Goal: Task Accomplishment & Management: Complete application form

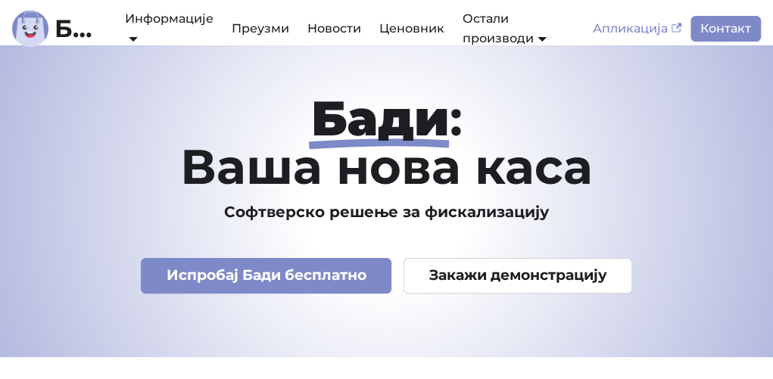
click at [621, 28] on link "Апликација" at bounding box center [637, 29] width 107 height 26
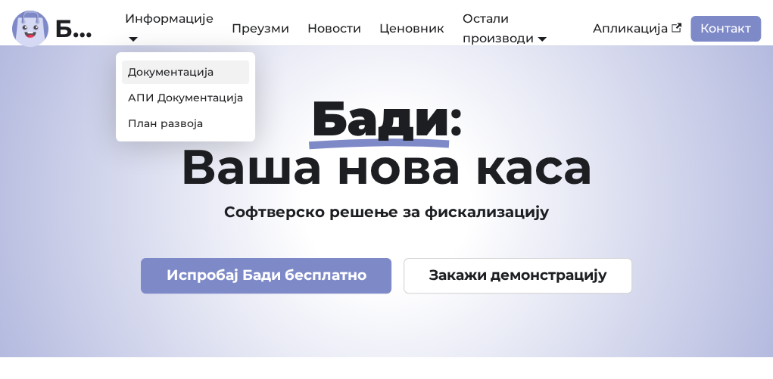
click at [185, 72] on link "Документација" at bounding box center [185, 72] width 127 height 23
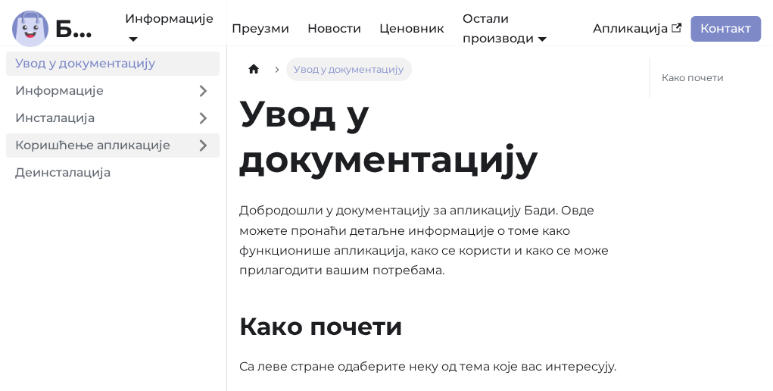
click at [154, 145] on link "Коришћење апликације" at bounding box center [96, 145] width 180 height 24
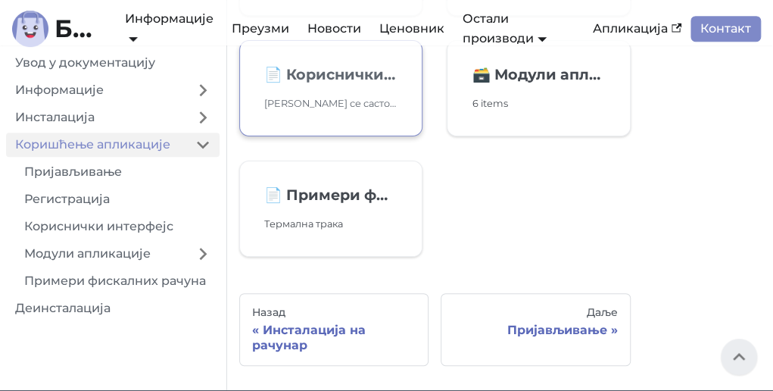
scroll to position [227, 0]
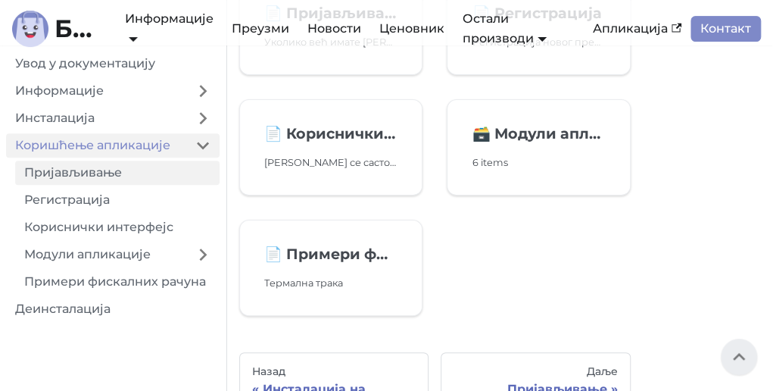
click at [89, 172] on link "Пријављивање" at bounding box center [117, 173] width 205 height 24
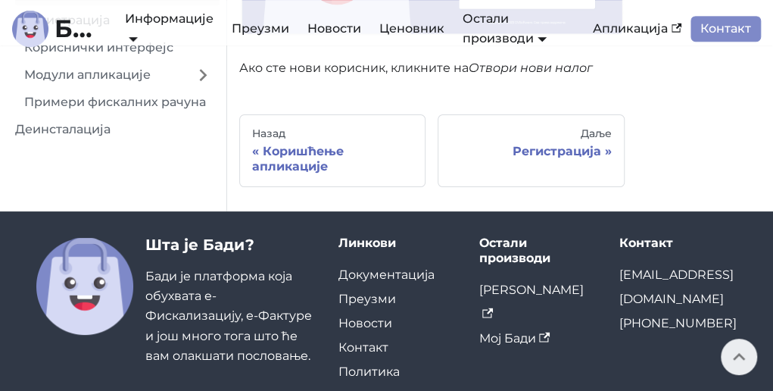
scroll to position [368, 0]
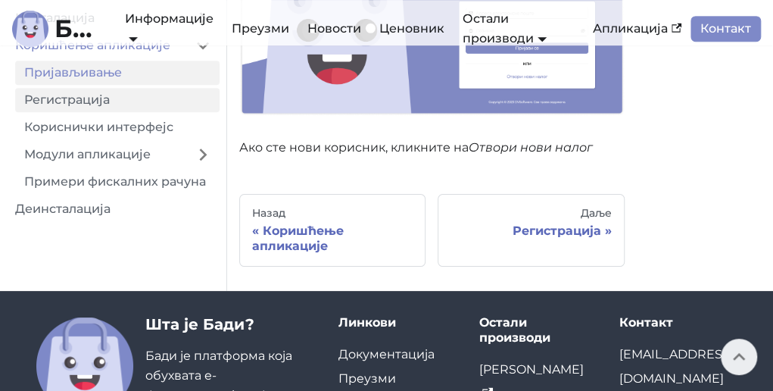
click at [68, 98] on link "Регистрација" at bounding box center [117, 100] width 205 height 24
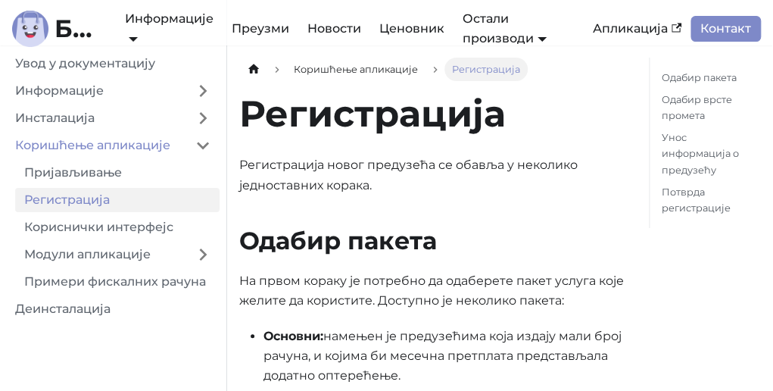
scroll to position [151, 0]
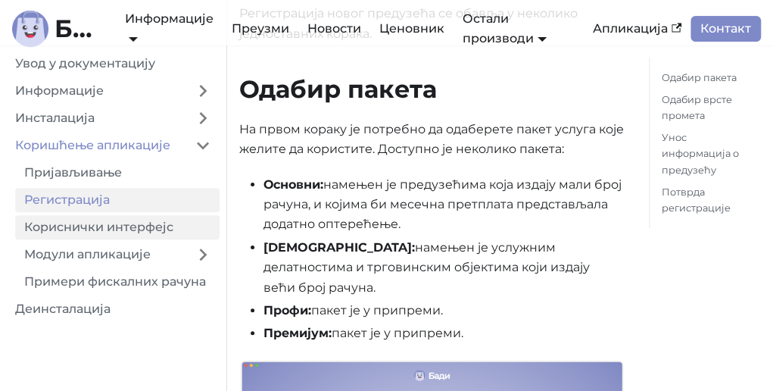
click at [109, 228] on link "Кориснички интерфејс" at bounding box center [117, 227] width 205 height 24
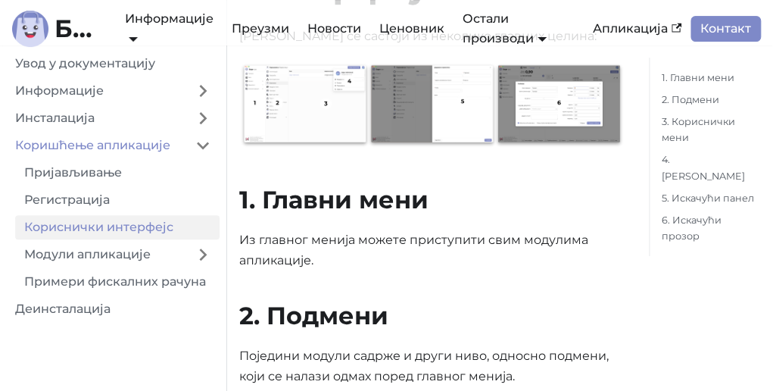
scroll to position [151, 0]
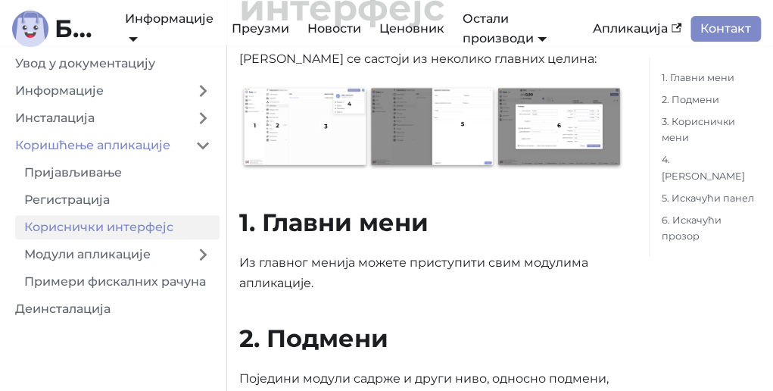
click at [299, 142] on img at bounding box center [432, 128] width 386 height 87
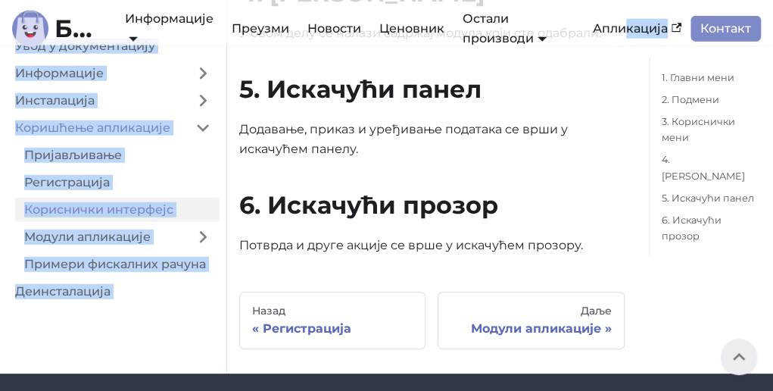
scroll to position [1525, 0]
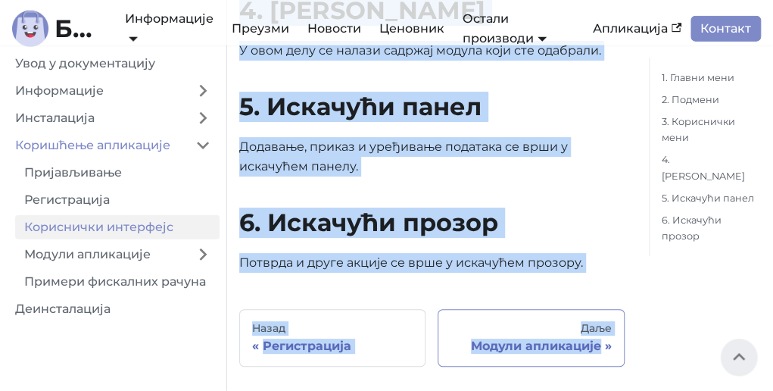
drag, startPoint x: 241, startPoint y: 113, endPoint x: 616, endPoint y: 323, distance: 429.7
copy div "Кориснички интерфејс Бади се састоји из неколико главних целина: 1. Главни мени…"
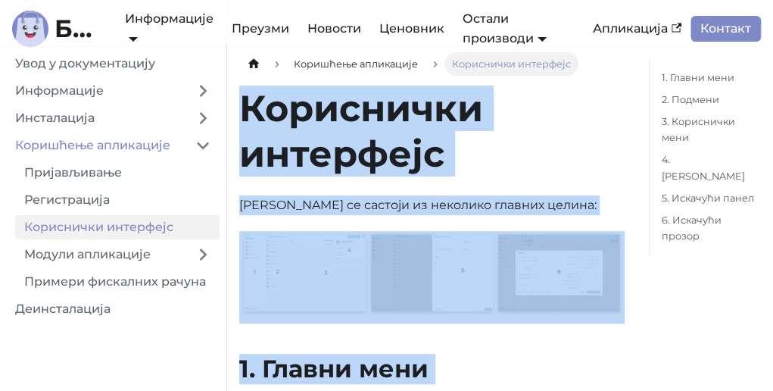
scroll to position [0, 0]
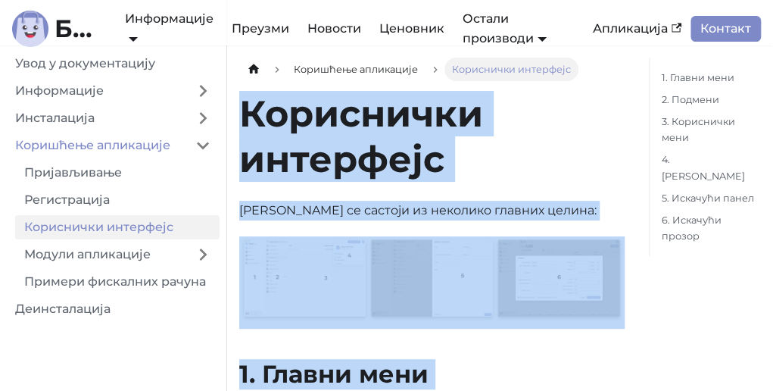
click at [551, 130] on h1 "Кориснички интерфејс" at bounding box center [432, 136] width 386 height 91
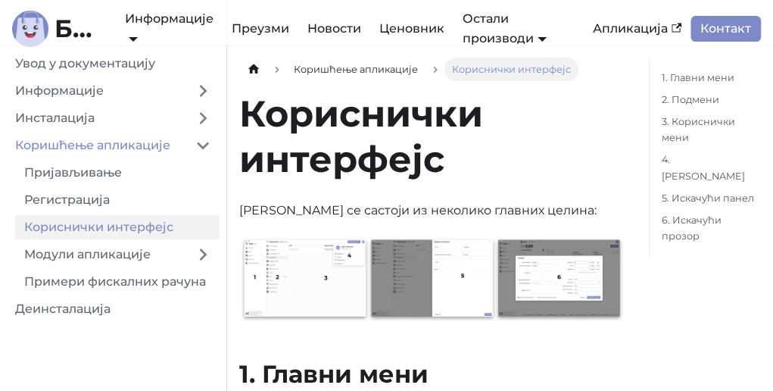
click at [296, 269] on img at bounding box center [432, 279] width 386 height 87
drag, startPoint x: 296, startPoint y: 269, endPoint x: 583, endPoint y: 151, distance: 310.5
click at [583, 151] on h1 "Кориснички интерфејс" at bounding box center [432, 136] width 386 height 91
click at [251, 251] on img at bounding box center [432, 279] width 386 height 87
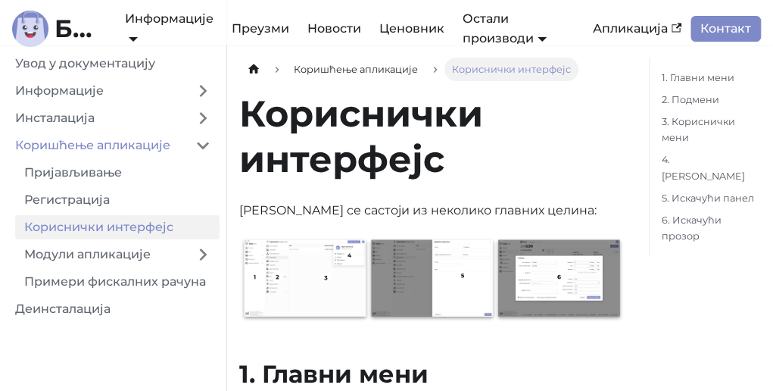
click at [597, 133] on h1 "Кориснички интерфејс" at bounding box center [432, 136] width 386 height 91
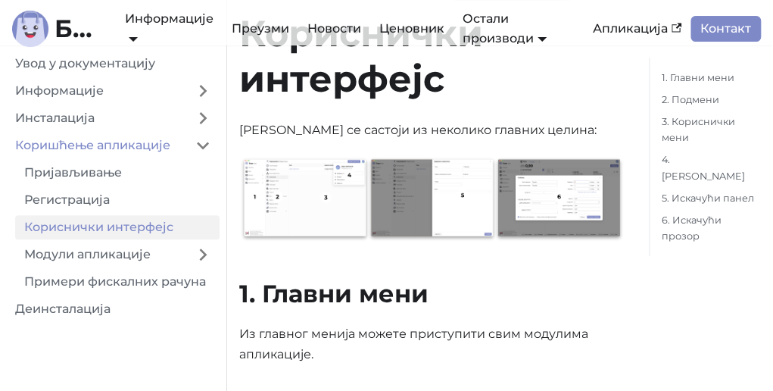
scroll to position [76, 0]
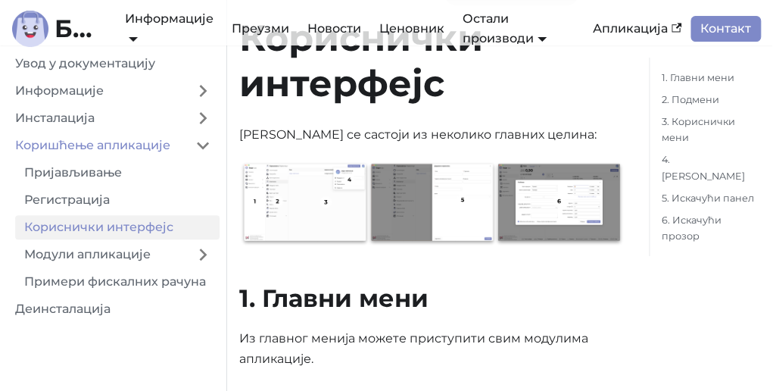
click at [414, 210] on img at bounding box center [432, 204] width 386 height 87
click at [559, 209] on img at bounding box center [432, 204] width 386 height 87
click at [499, 164] on img at bounding box center [432, 204] width 386 height 87
click at [518, 172] on img at bounding box center [432, 204] width 386 height 87
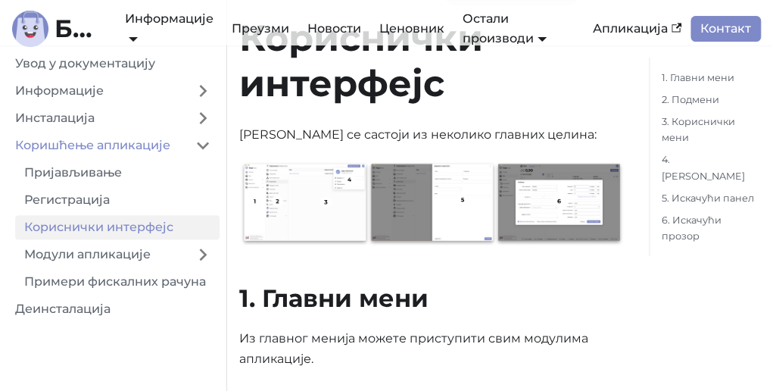
click at [248, 166] on img at bounding box center [432, 204] width 386 height 87
drag, startPoint x: 242, startPoint y: 152, endPoint x: 442, endPoint y: 236, distance: 216.6
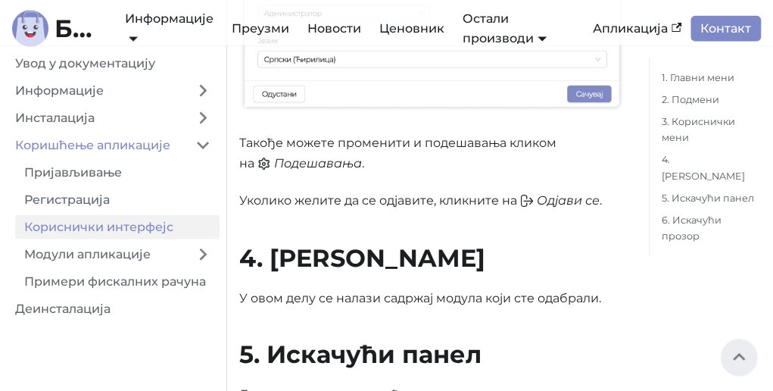
scroll to position [1212, 0]
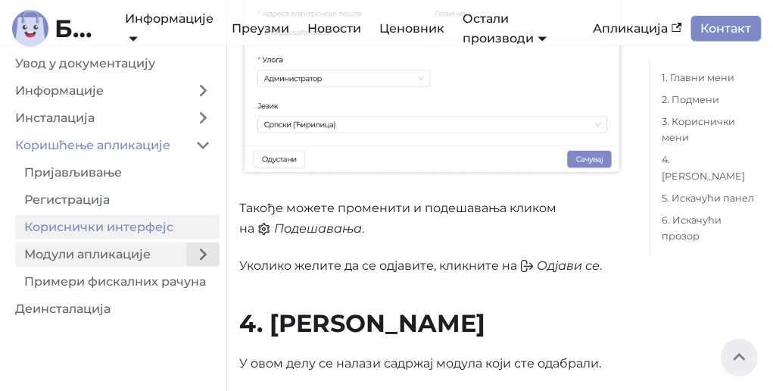
click at [198, 254] on button "Expand sidebar category 'Модули апликације'" at bounding box center [202, 254] width 33 height 24
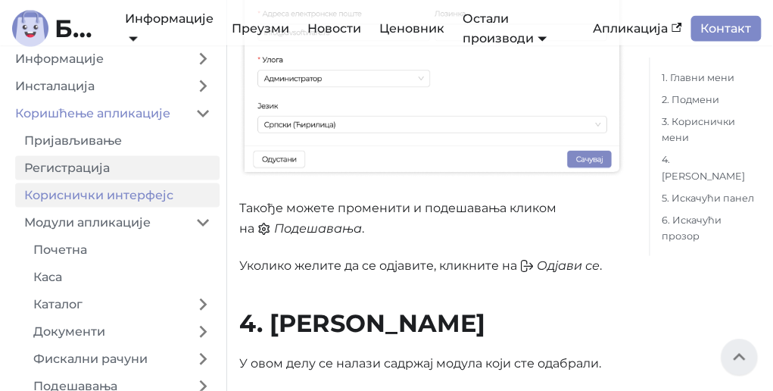
scroll to position [76, 0]
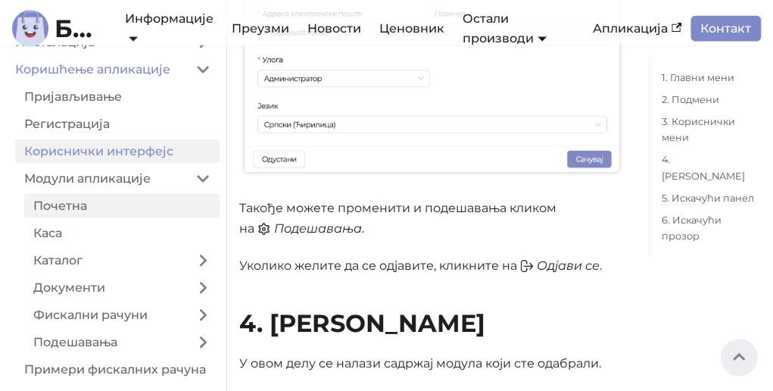
click at [80, 205] on link "Почетна" at bounding box center [121, 206] width 195 height 24
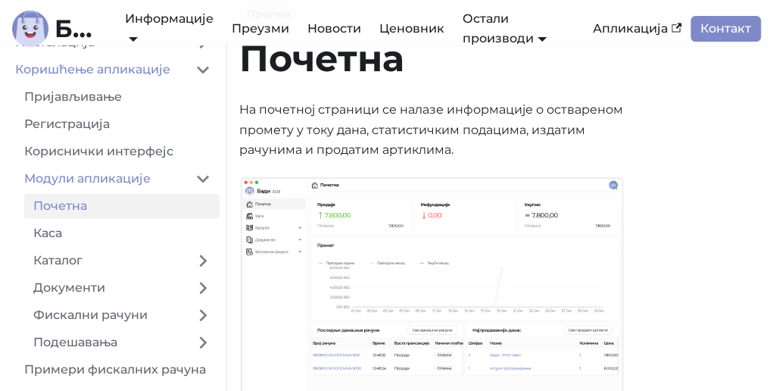
scroll to position [151, 0]
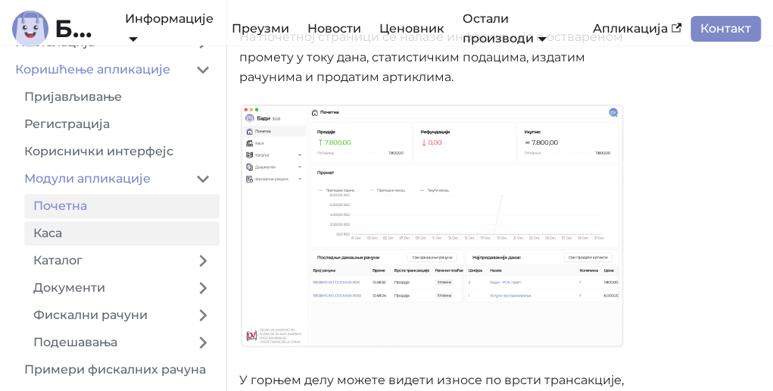
click at [93, 235] on link "Каса" at bounding box center [121, 233] width 195 height 24
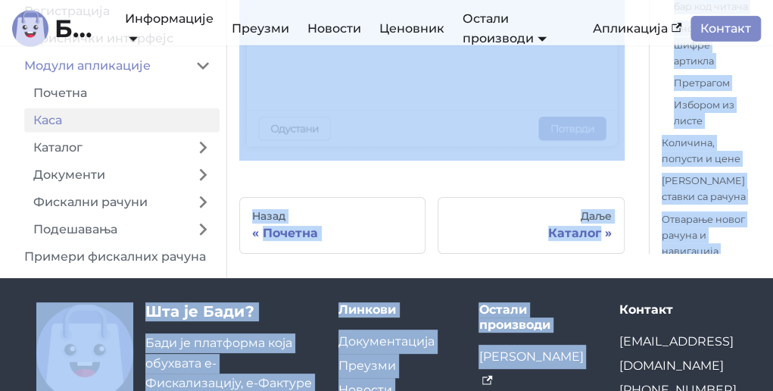
scroll to position [8484, 0]
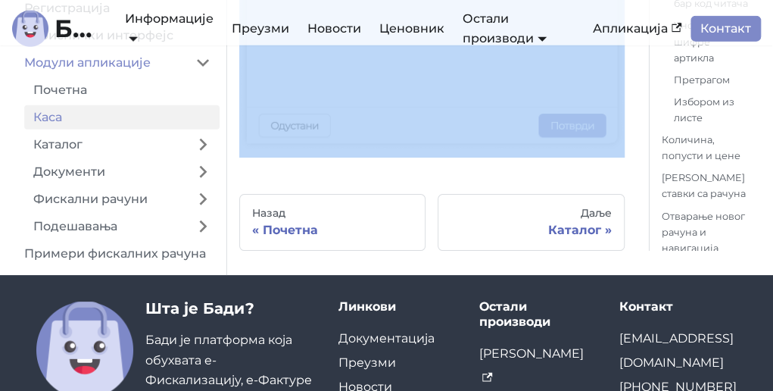
drag, startPoint x: 242, startPoint y: 163, endPoint x: 583, endPoint y: 120, distance: 343.6
copy div "Из модула Каса, корисник може вршити продају и издавање фискалних рачуна. Унос …"
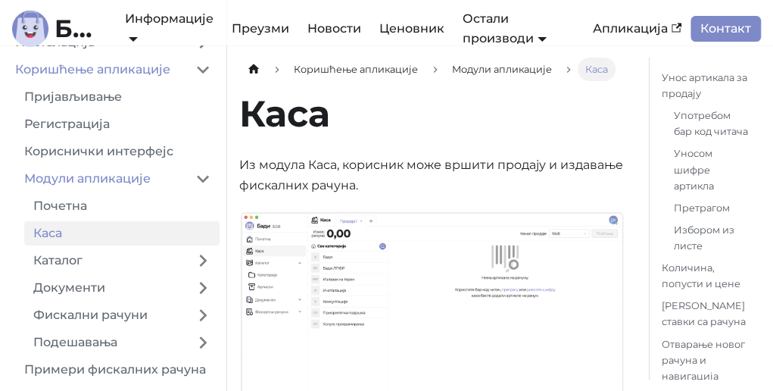
scroll to position [0, 0]
click at [292, 239] on img at bounding box center [432, 334] width 386 height 246
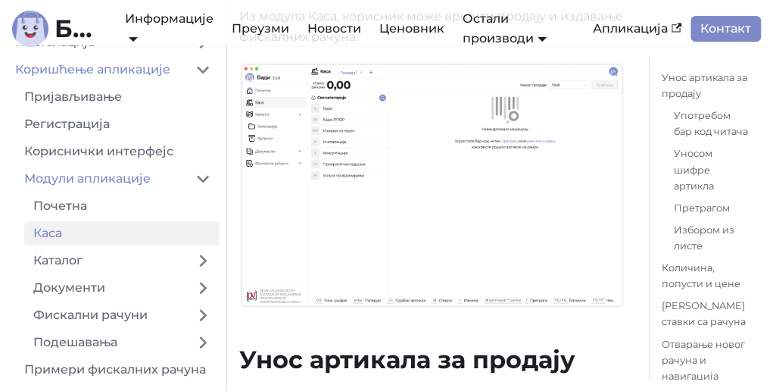
scroll to position [151, 0]
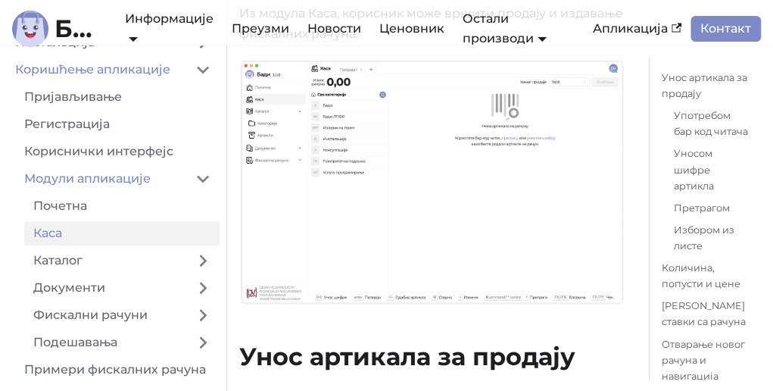
click at [442, 220] on img at bounding box center [432, 182] width 386 height 246
click at [442, 219] on img at bounding box center [432, 182] width 386 height 246
drag, startPoint x: 245, startPoint y: 54, endPoint x: 620, endPoint y: 68, distance: 374.5
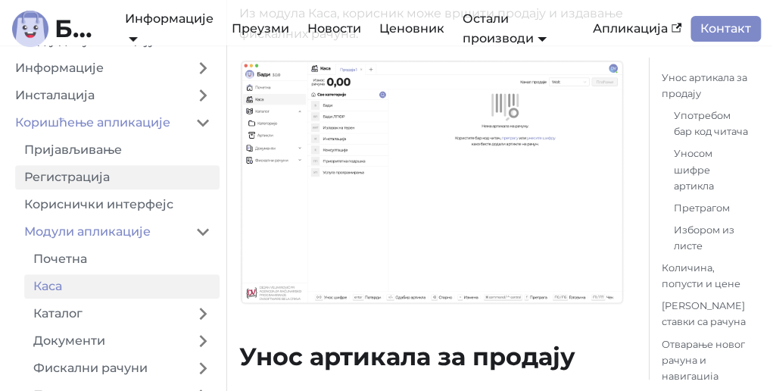
scroll to position [0, 0]
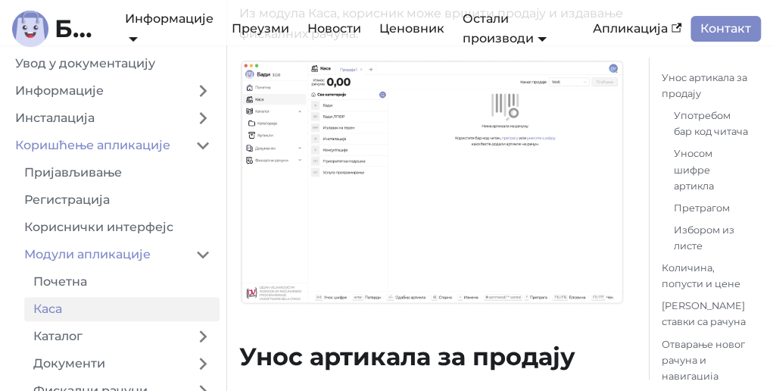
click at [394, 178] on img at bounding box center [432, 182] width 386 height 246
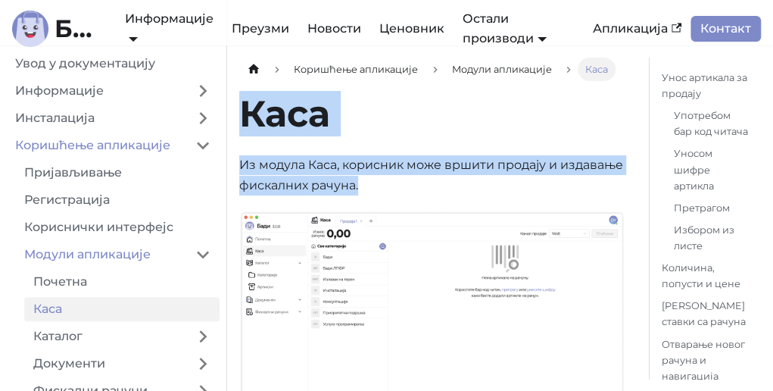
drag, startPoint x: 240, startPoint y: 105, endPoint x: 430, endPoint y: 186, distance: 206.4
copy div "Каса Из модула Каса, корисник може вршити продају и издавање фискалних рачуна."
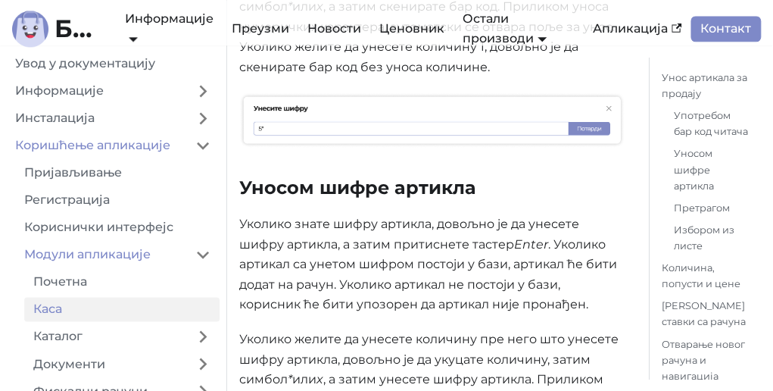
scroll to position [682, 0]
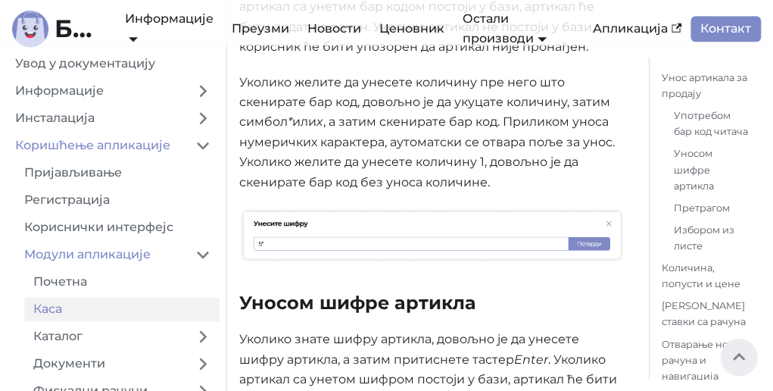
click at [327, 220] on img at bounding box center [432, 235] width 386 height 55
click at [270, 221] on img at bounding box center [432, 235] width 386 height 55
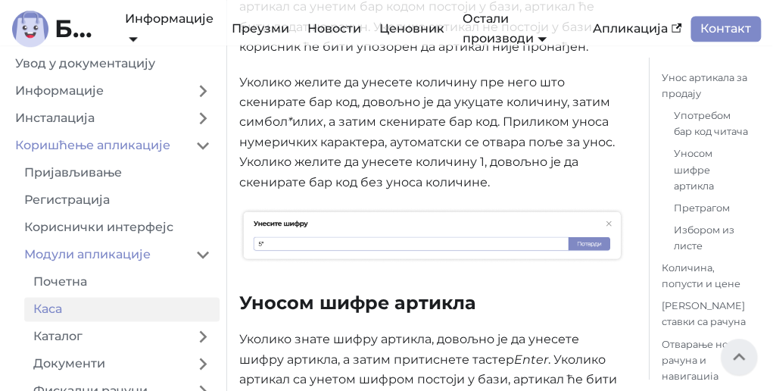
click at [317, 235] on img at bounding box center [432, 235] width 386 height 55
click at [354, 223] on img at bounding box center [432, 235] width 386 height 55
drag, startPoint x: 282, startPoint y: 223, endPoint x: 476, endPoint y: 224, distance: 193.9
click at [476, 224] on img at bounding box center [432, 235] width 386 height 55
click at [308, 239] on img at bounding box center [432, 235] width 386 height 55
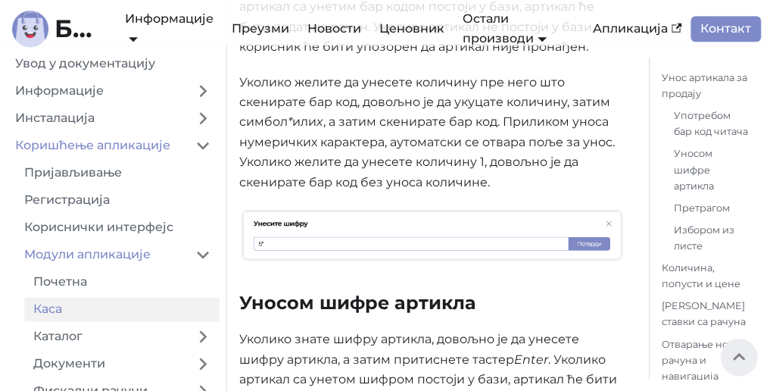
click at [308, 239] on img at bounding box center [432, 235] width 386 height 55
click at [272, 222] on img at bounding box center [432, 235] width 386 height 55
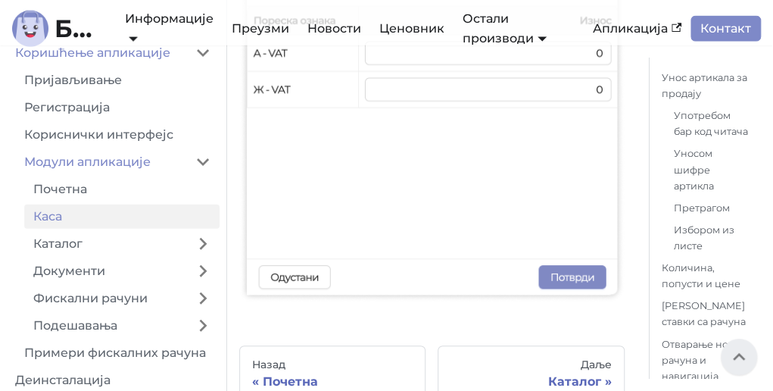
scroll to position [99, 0]
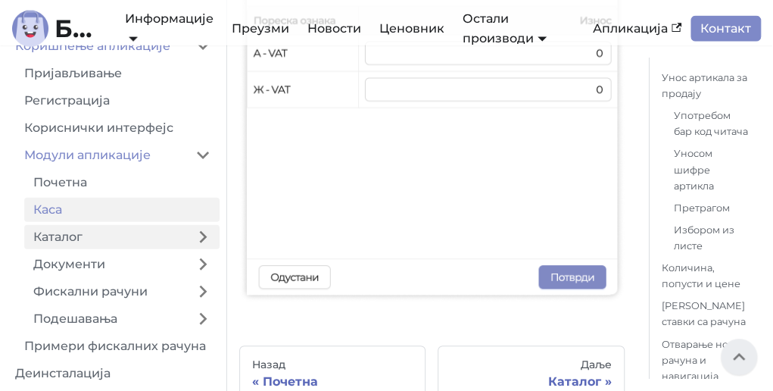
click at [78, 236] on link "Каталог" at bounding box center [105, 237] width 162 height 24
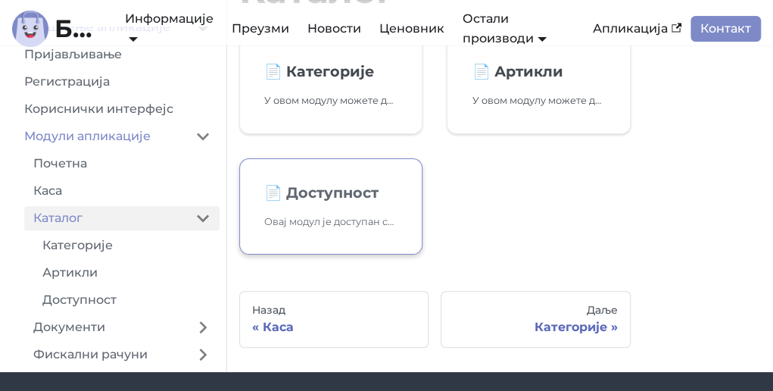
scroll to position [151, 0]
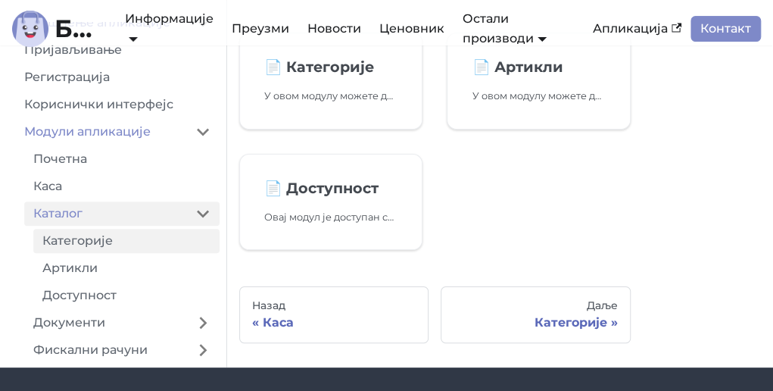
click at [89, 240] on link "Категорије" at bounding box center [126, 241] width 186 height 24
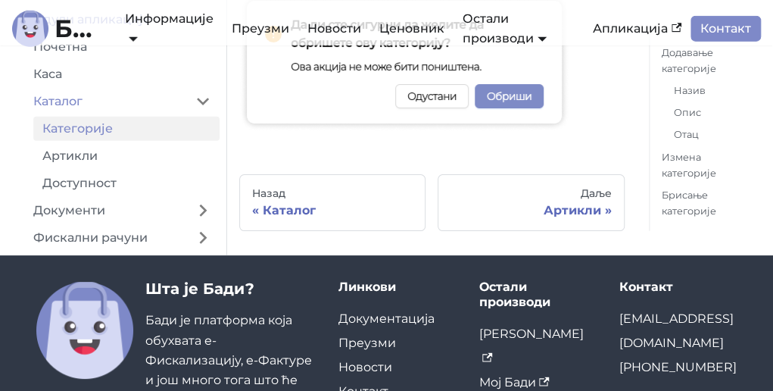
scroll to position [1591, 0]
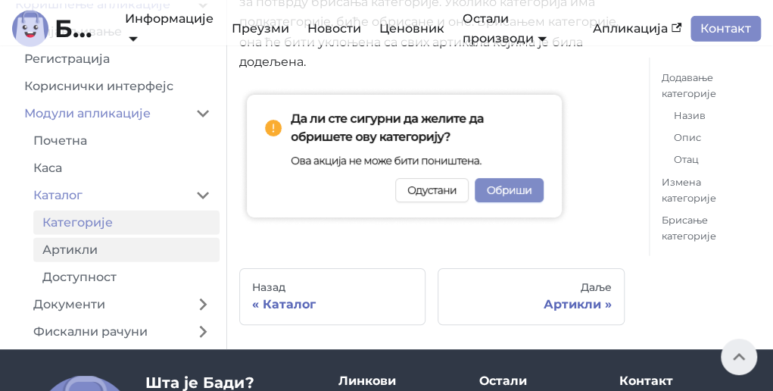
click at [89, 248] on link "Артикли" at bounding box center [126, 250] width 186 height 24
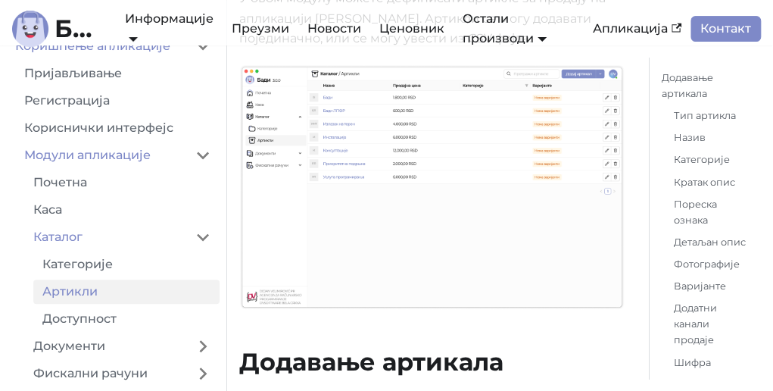
scroll to position [227, 0]
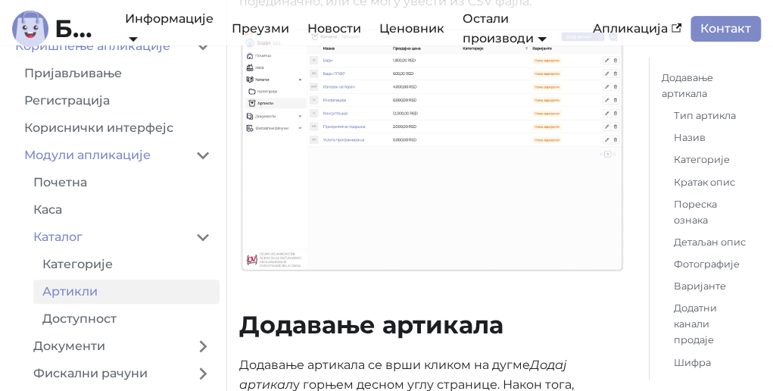
click at [391, 118] on img at bounding box center [432, 150] width 386 height 246
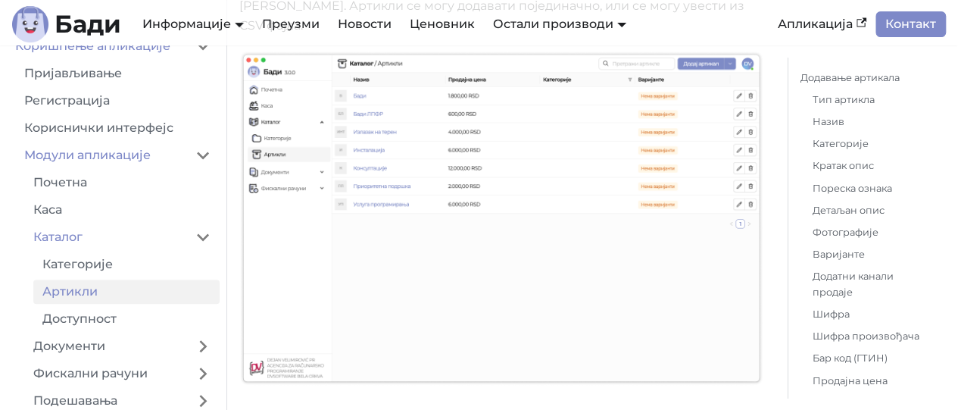
scroll to position [0, 0]
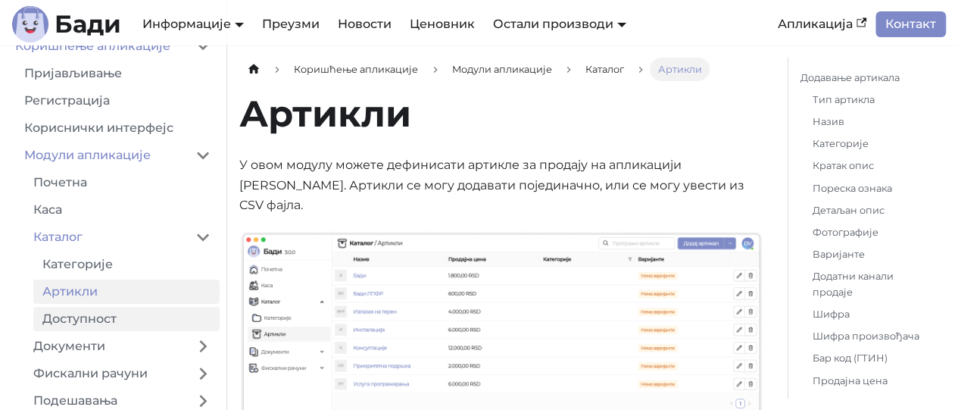
click at [95, 320] on link "Доступност" at bounding box center [126, 319] width 186 height 24
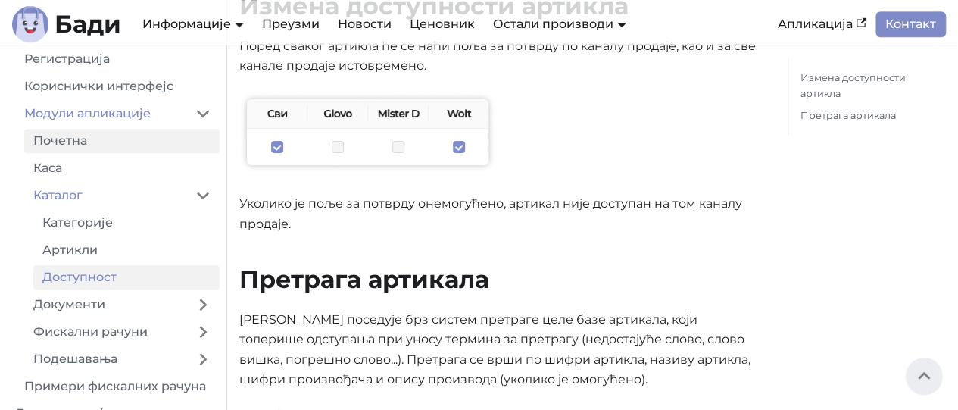
scroll to position [162, 0]
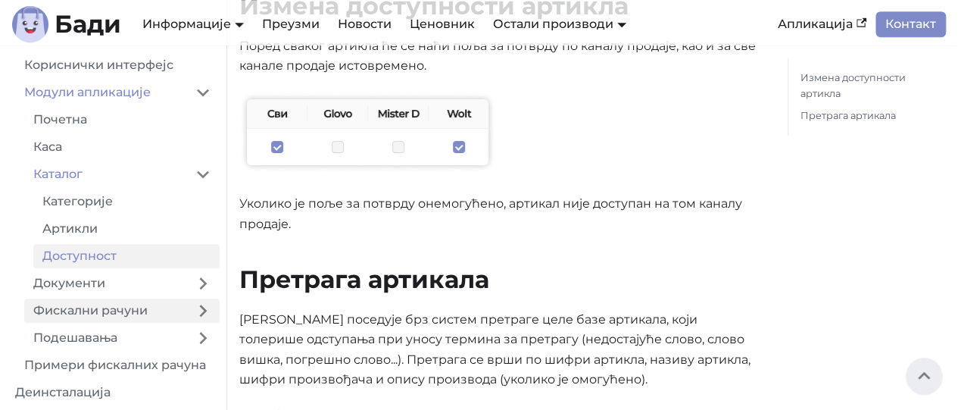
click at [130, 310] on link "Фискални рачуни" at bounding box center [105, 310] width 162 height 24
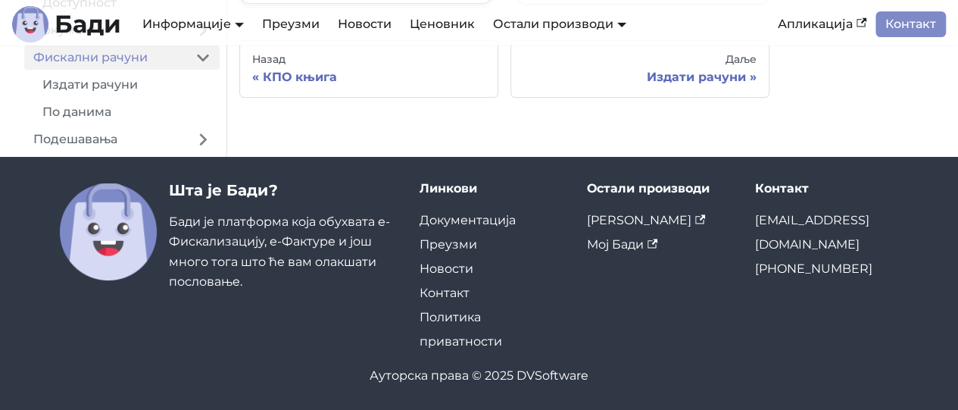
scroll to position [26, 0]
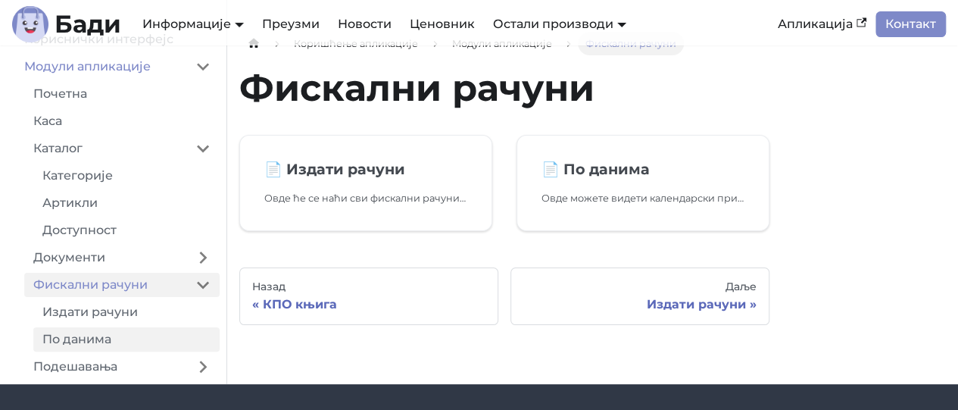
click at [98, 337] on link "По данима" at bounding box center [126, 339] width 186 height 24
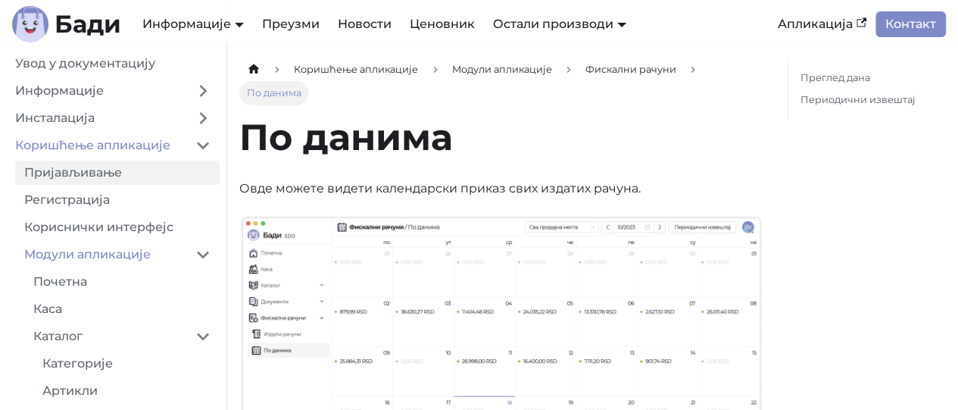
click at [103, 170] on link "Пријављивање" at bounding box center [117, 173] width 205 height 24
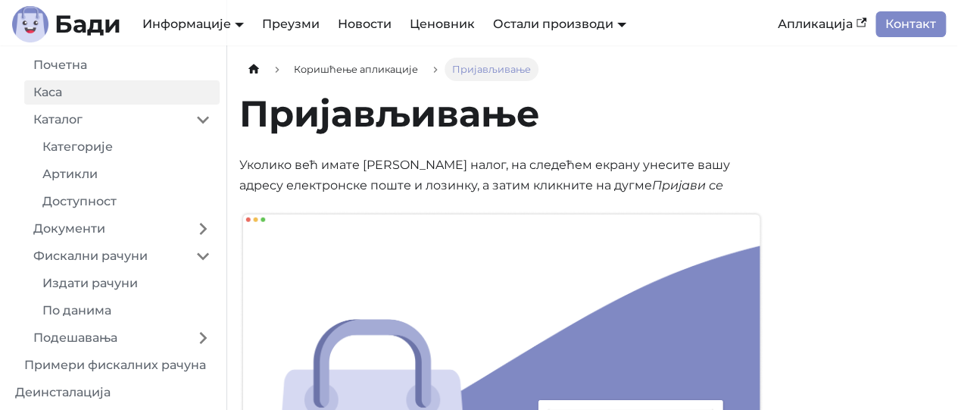
scroll to position [65, 0]
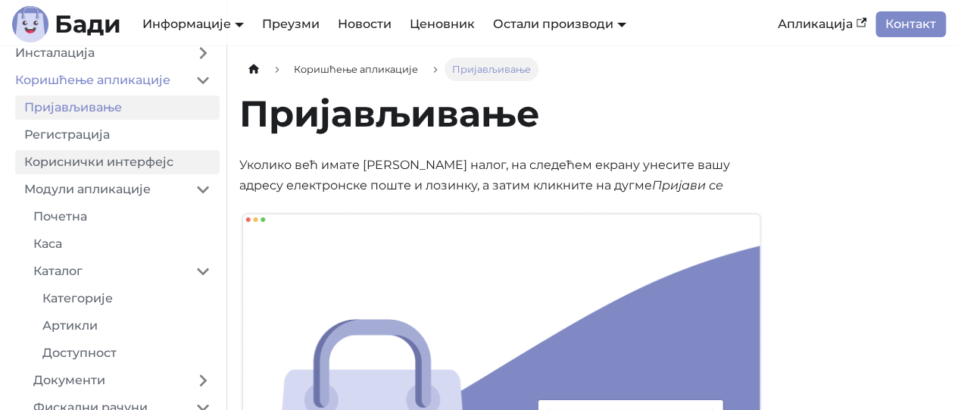
click at [164, 161] on link "Кориснички интерфејс" at bounding box center [117, 162] width 205 height 24
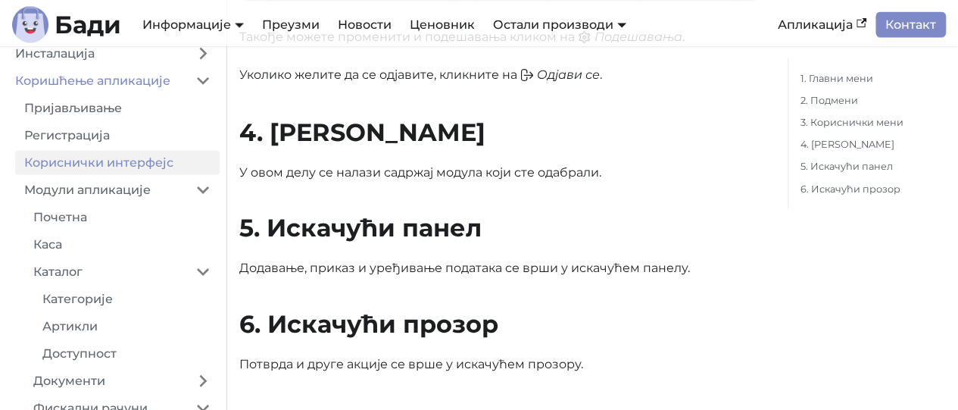
scroll to position [1439, 0]
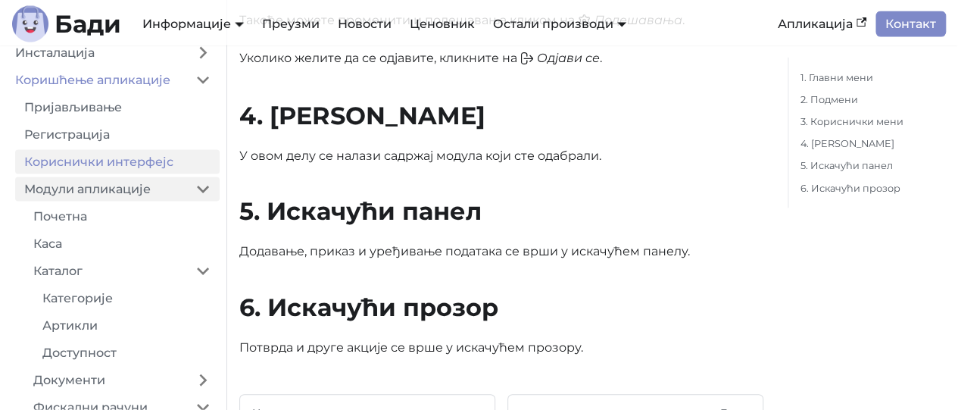
click at [105, 189] on link "Модули апликације" at bounding box center [100, 189] width 171 height 24
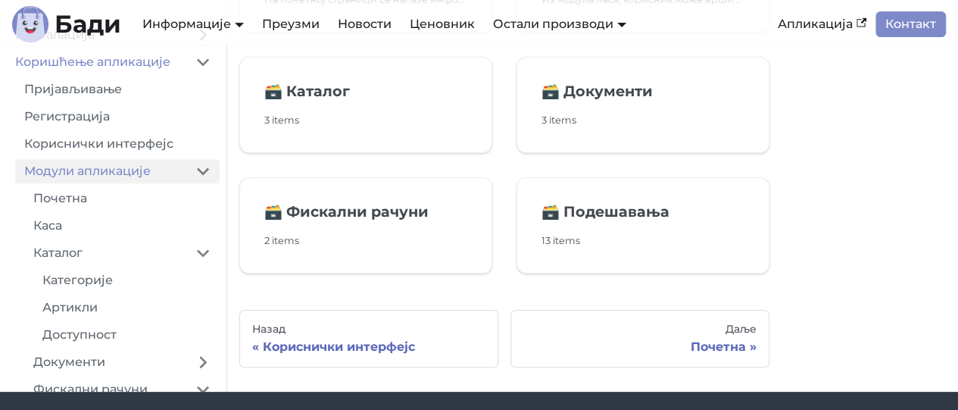
scroll to position [227, 0]
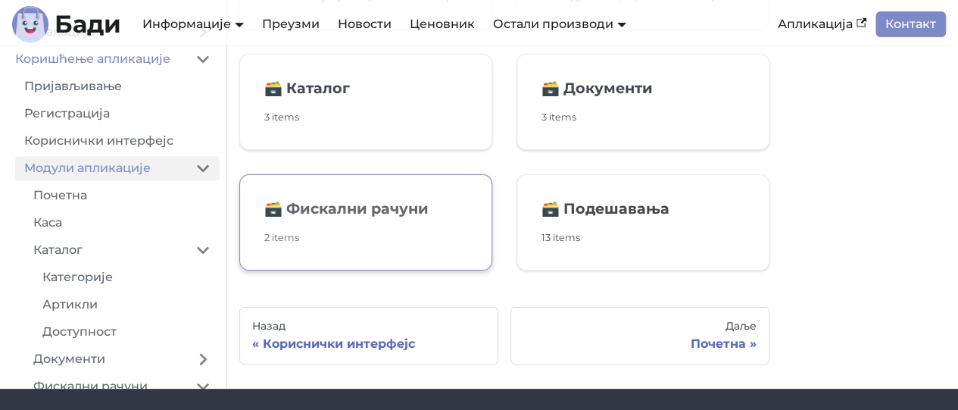
click at [347, 205] on h2 "🗃️ Фискални рачуни" at bounding box center [365, 208] width 203 height 18
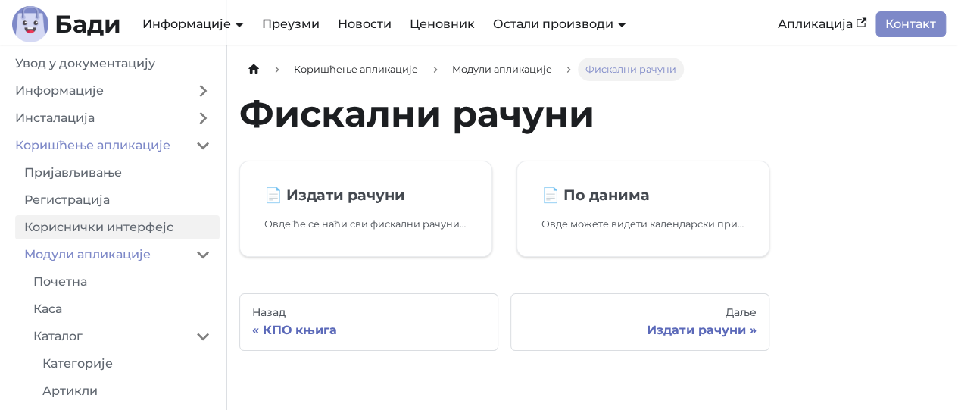
click at [134, 226] on link "Кориснички интерфејс" at bounding box center [117, 227] width 205 height 24
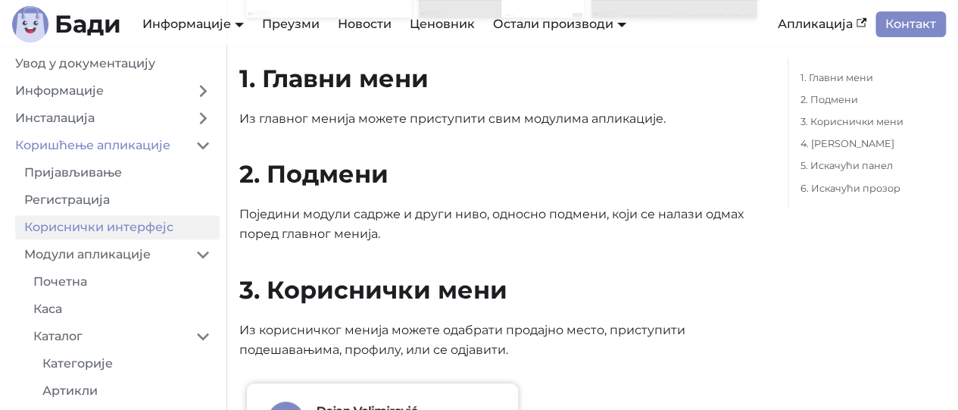
scroll to position [303, 0]
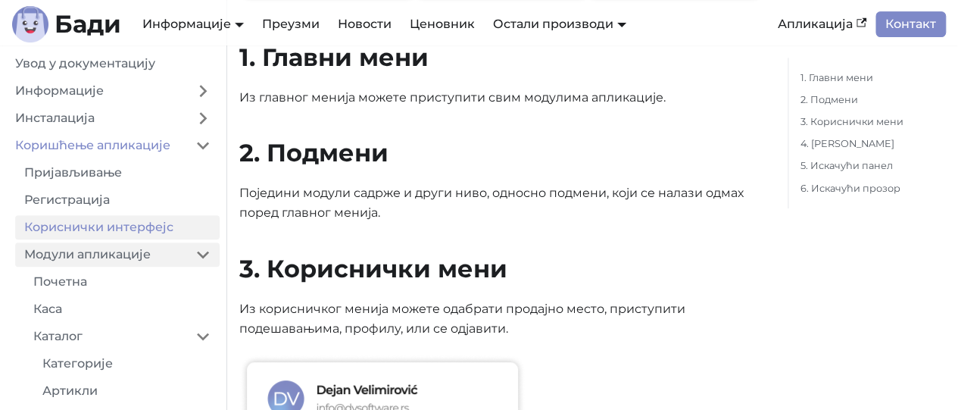
click at [130, 257] on link "Модули апликације" at bounding box center [100, 254] width 171 height 24
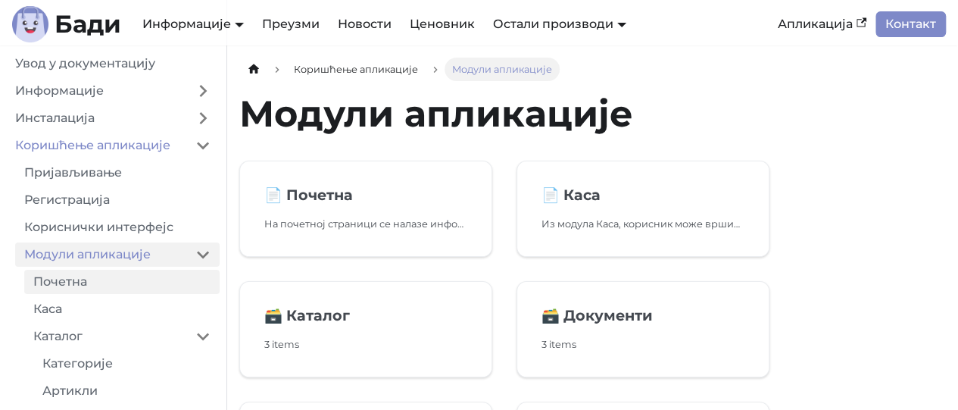
click at [132, 285] on link "Почетна" at bounding box center [121, 282] width 195 height 24
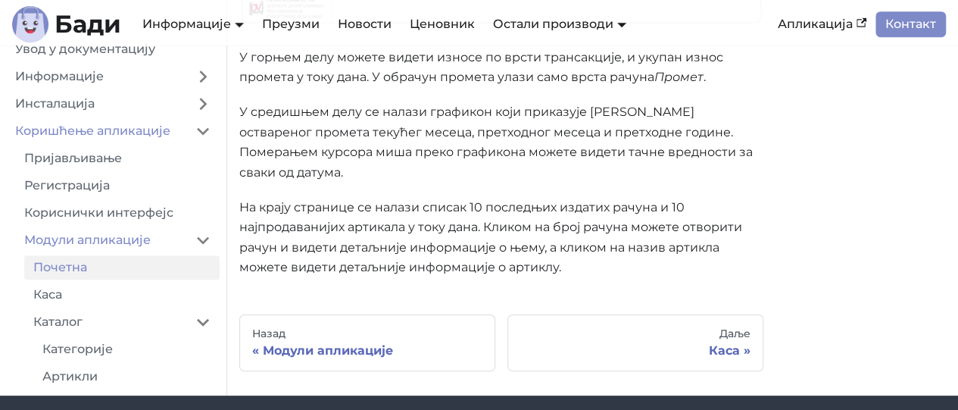
scroll to position [530, 0]
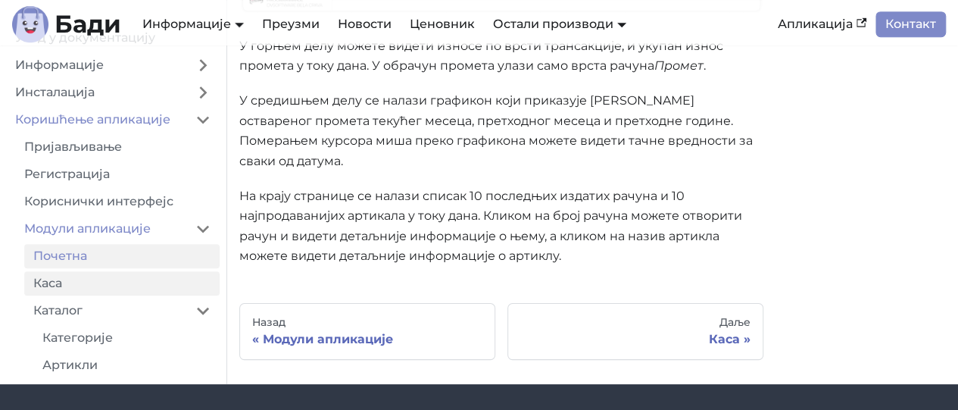
click at [77, 284] on link "Каса" at bounding box center [121, 283] width 195 height 24
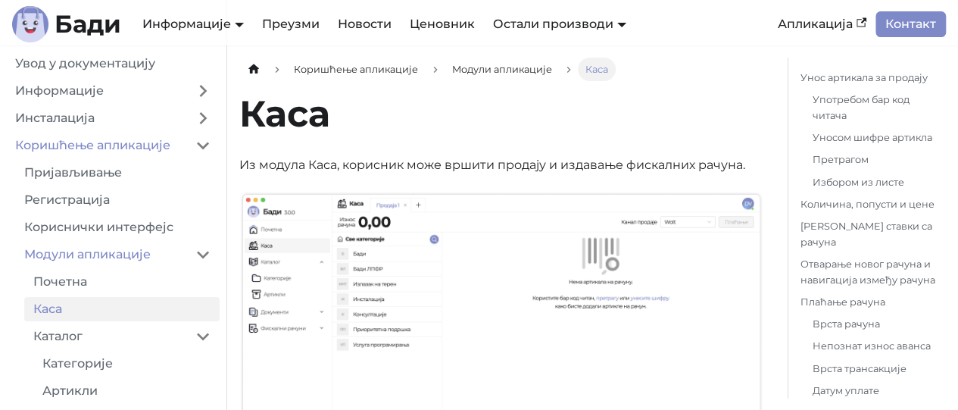
click at [89, 311] on link "Каса" at bounding box center [121, 309] width 195 height 24
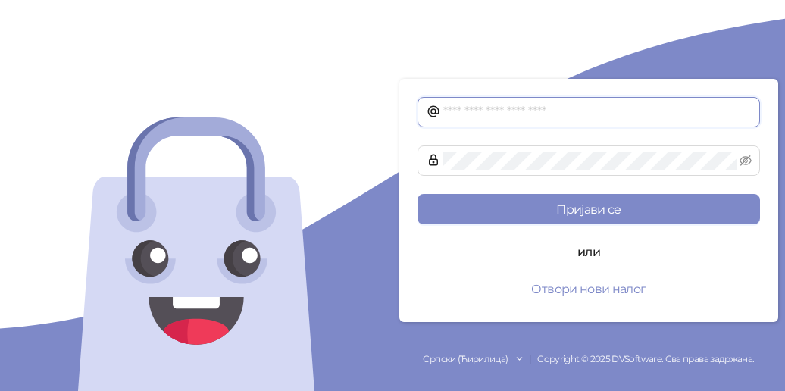
click at [448, 111] on input "text" at bounding box center [597, 112] width 308 height 18
click at [584, 287] on button "Отвори нови налог" at bounding box center [588, 288] width 342 height 30
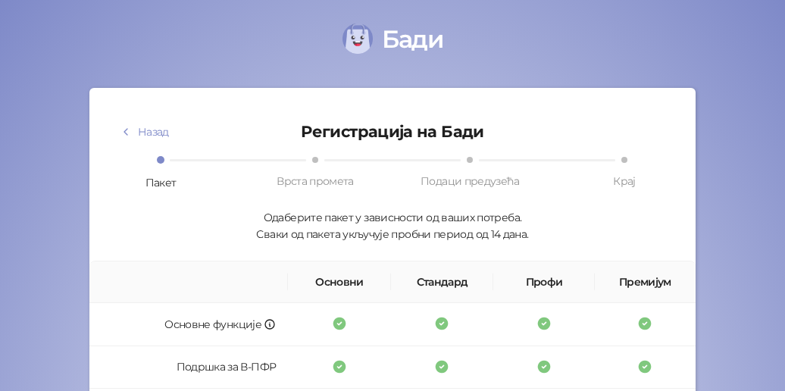
scroll to position [76, 0]
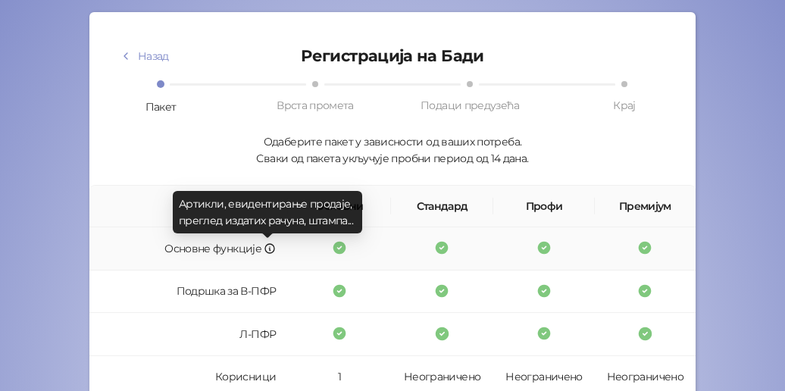
click at [266, 248] on icon at bounding box center [270, 248] width 12 height 12
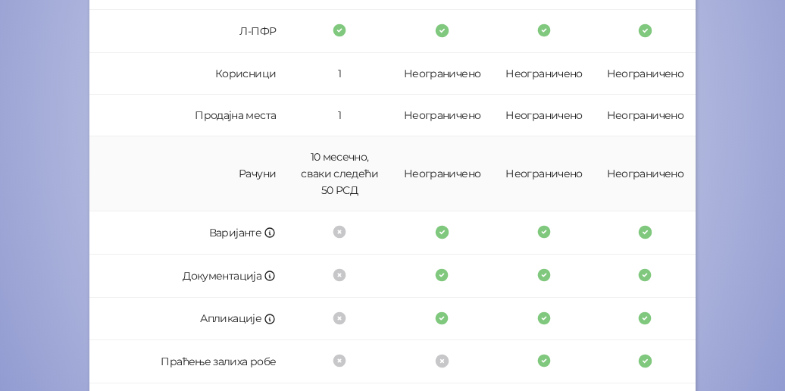
scroll to position [592, 0]
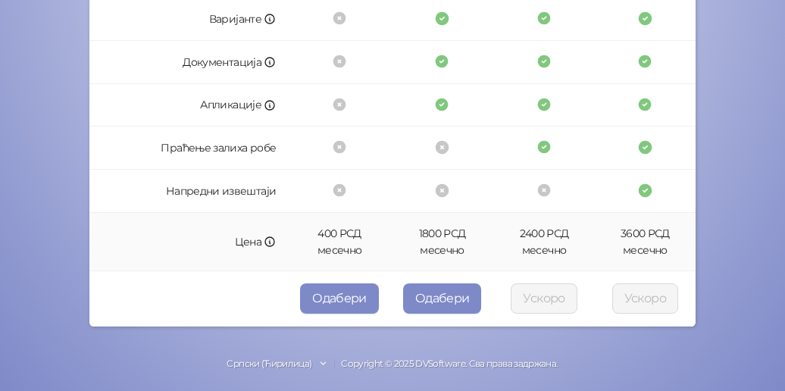
click at [346, 237] on td "400 РСД месечно" at bounding box center [339, 242] width 103 height 58
click at [333, 295] on button "Одабери" at bounding box center [339, 298] width 79 height 30
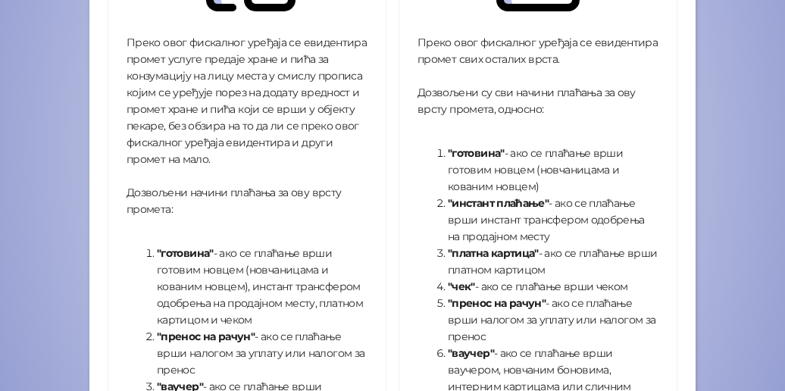
scroll to position [633, 0]
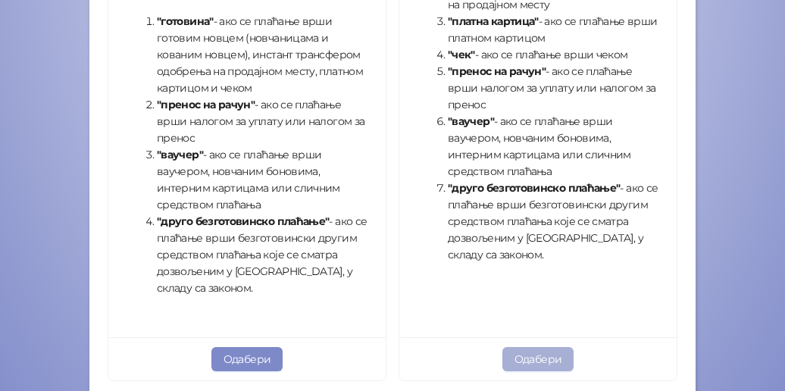
click at [517, 360] on button "Одабери" at bounding box center [538, 359] width 72 height 24
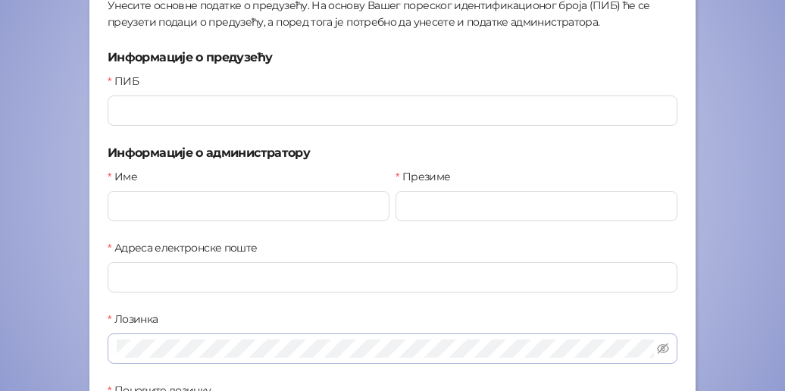
scroll to position [86, 0]
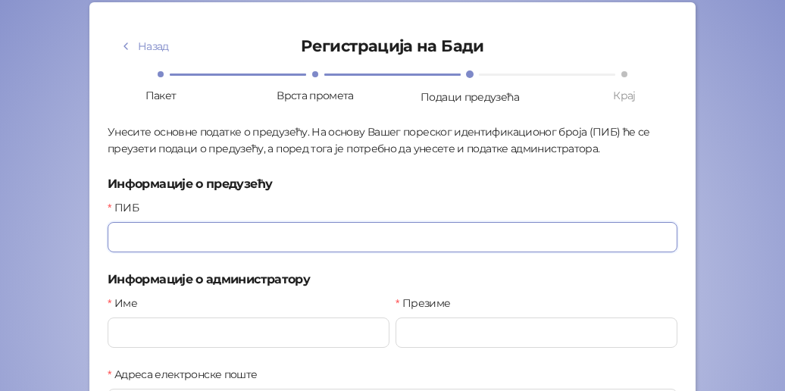
click at [159, 235] on input "ПИБ" at bounding box center [393, 237] width 570 height 30
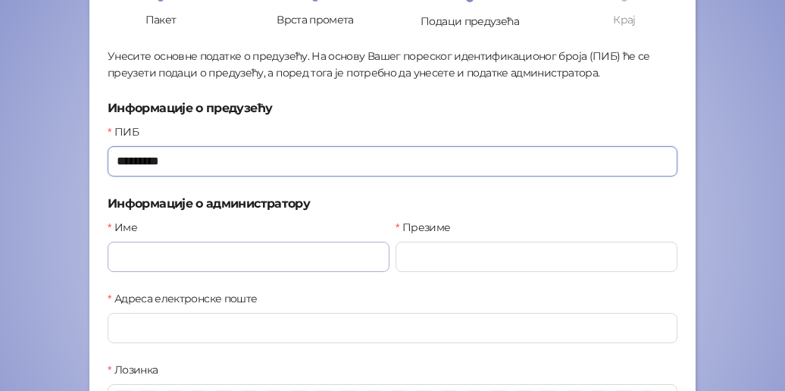
type input "*********"
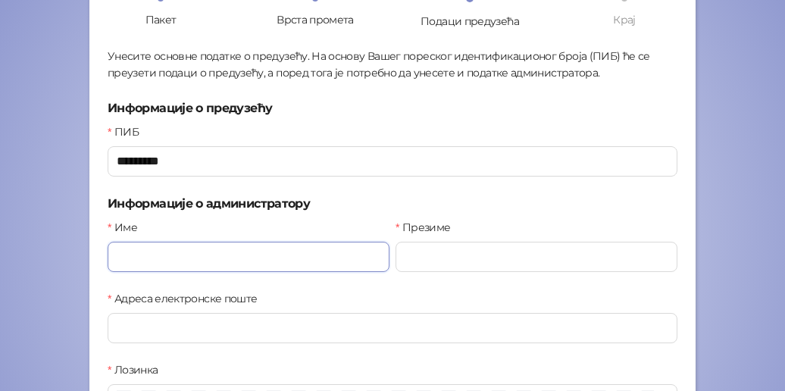
click at [147, 255] on input "Име" at bounding box center [249, 257] width 282 height 30
type input "******"
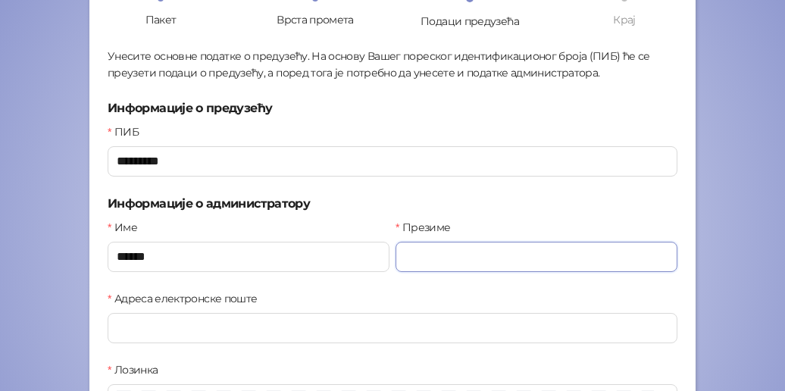
click at [434, 258] on input "Презиме" at bounding box center [536, 257] width 282 height 30
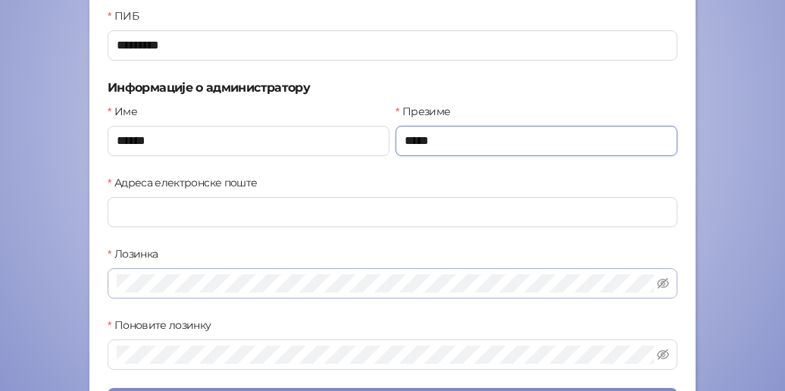
scroll to position [313, 0]
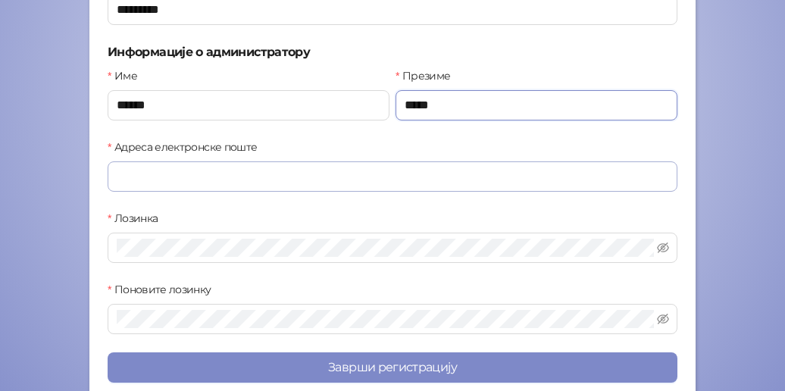
type input "*****"
click at [136, 176] on input "Адреса електронске поште" at bounding box center [393, 176] width 570 height 30
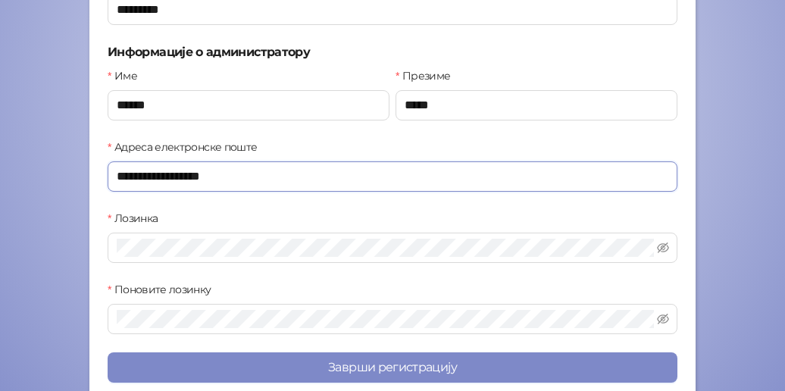
click at [231, 173] on input "**********" at bounding box center [393, 176] width 570 height 30
click at [226, 176] on input "**********" at bounding box center [393, 176] width 570 height 30
click at [224, 177] on input "**********" at bounding box center [393, 176] width 570 height 30
click at [214, 175] on input "**********" at bounding box center [393, 176] width 570 height 30
drag, startPoint x: 220, startPoint y: 170, endPoint x: 108, endPoint y: 180, distance: 112.5
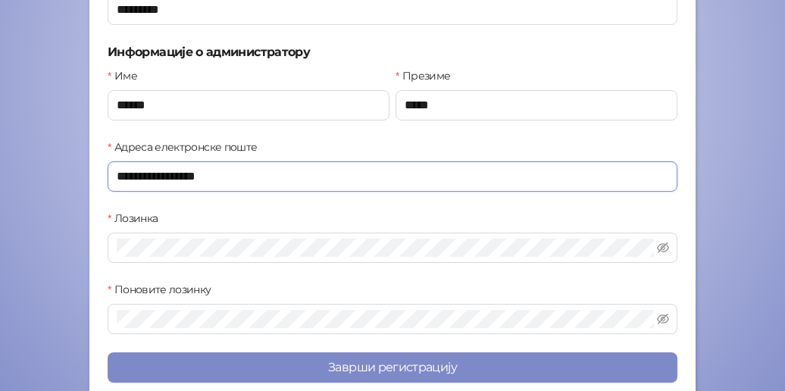
click at [108, 180] on input "**********" at bounding box center [393, 176] width 570 height 30
paste input "**********"
click at [317, 173] on input "**********" at bounding box center [393, 176] width 570 height 30
type input "**********"
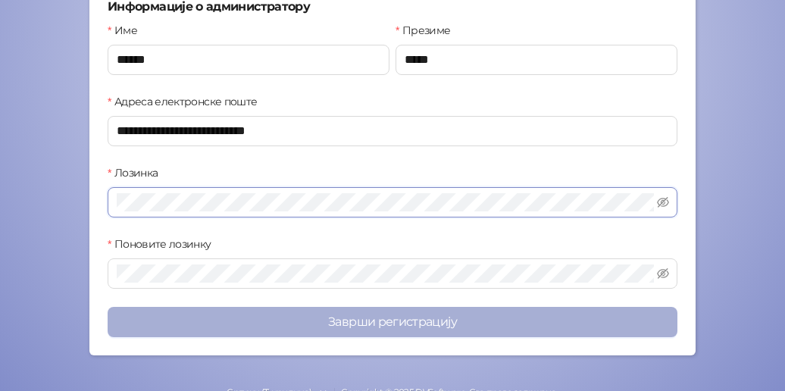
scroll to position [389, 0]
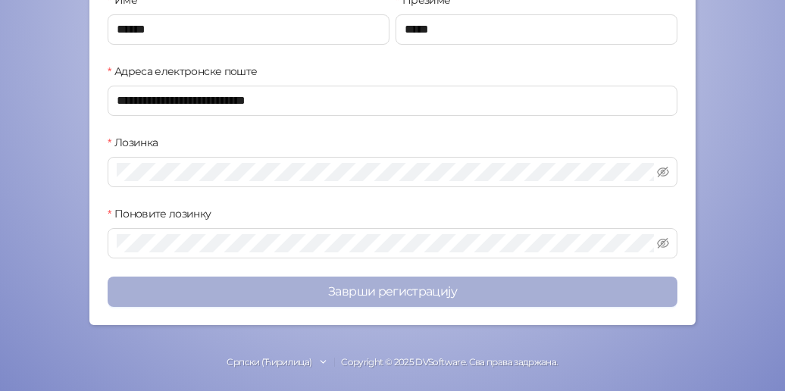
click at [409, 293] on button "Заврши регистрацију" at bounding box center [393, 291] width 570 height 30
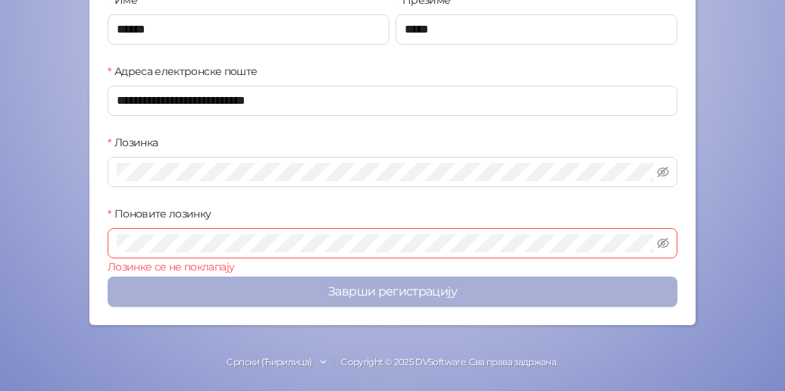
click at [366, 286] on button "Заврши регистрацију" at bounding box center [393, 291] width 570 height 30
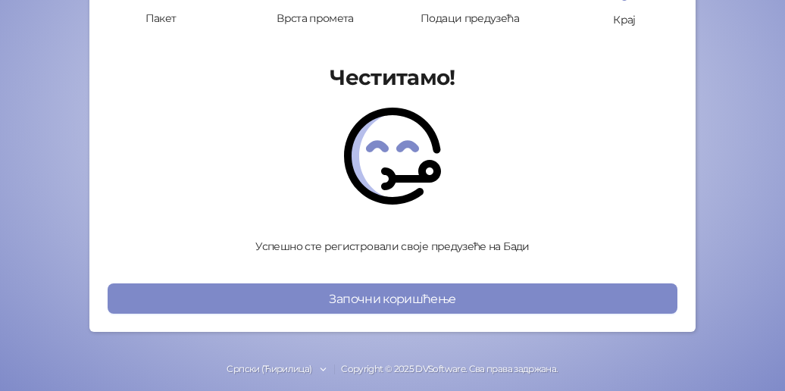
scroll to position [173, 0]
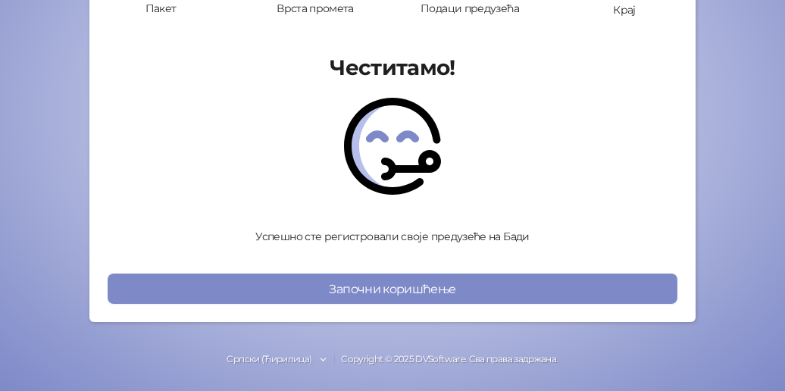
click at [386, 291] on button "Започни коришћење" at bounding box center [393, 288] width 570 height 30
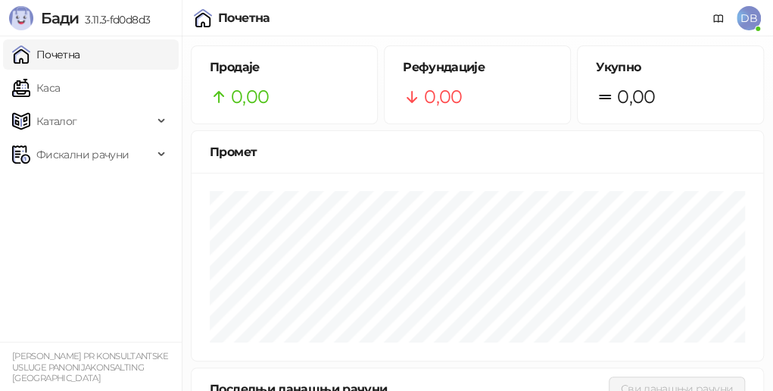
click at [750, 17] on span "DB" at bounding box center [749, 18] width 24 height 24
click at [750, 22] on span "DB" at bounding box center [749, 18] width 24 height 24
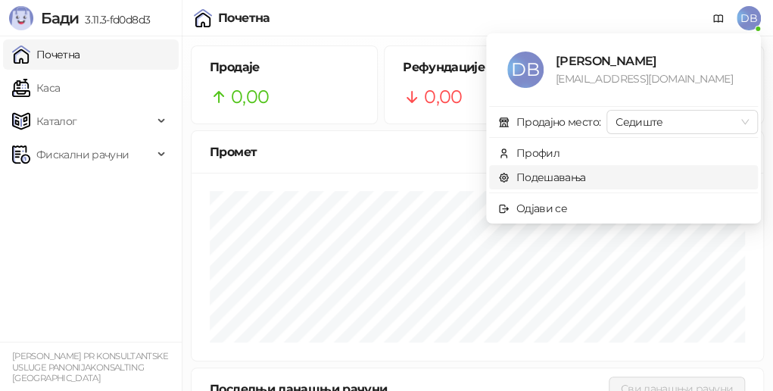
click at [572, 180] on link "Подешавања" at bounding box center [542, 177] width 88 height 14
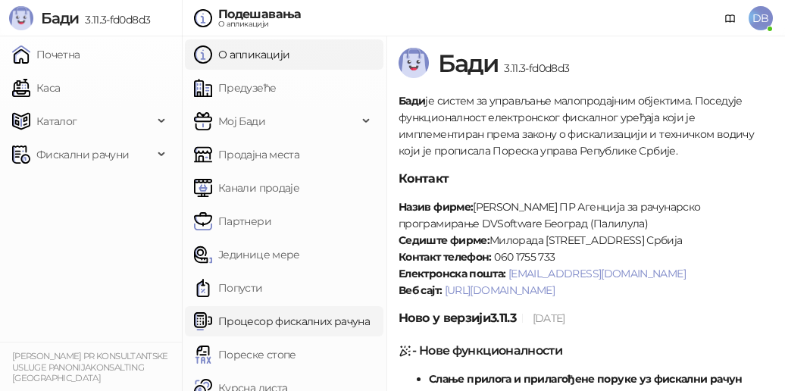
click at [306, 323] on link "Процесор фискалних рачуна" at bounding box center [282, 321] width 176 height 30
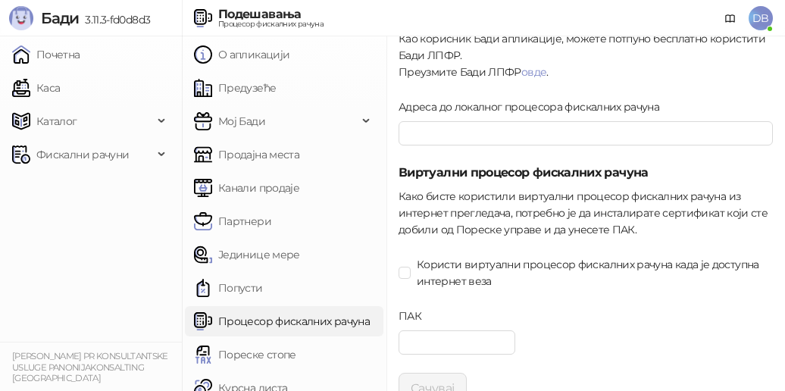
scroll to position [118, 0]
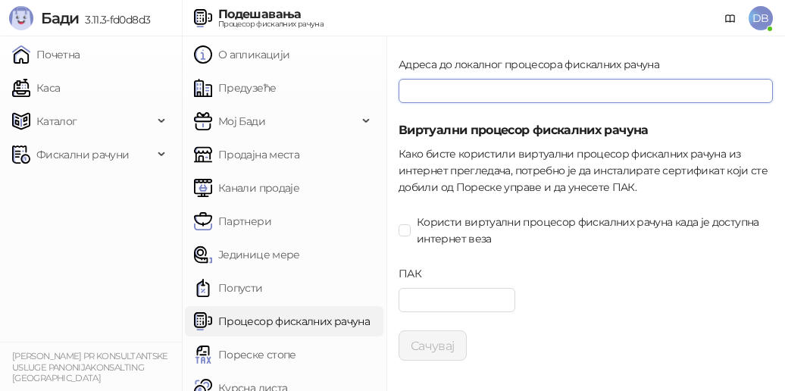
click at [434, 94] on input "Адреса до локалног процесора фискалних рачуна" at bounding box center [585, 91] width 374 height 24
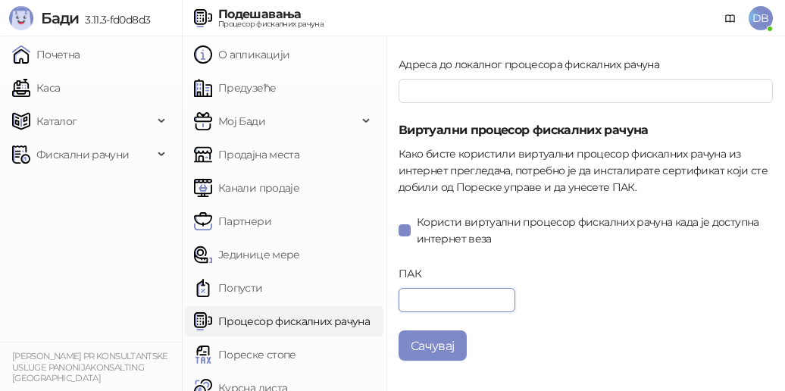
click at [431, 294] on input "ПАК" at bounding box center [456, 300] width 117 height 24
type input "******"
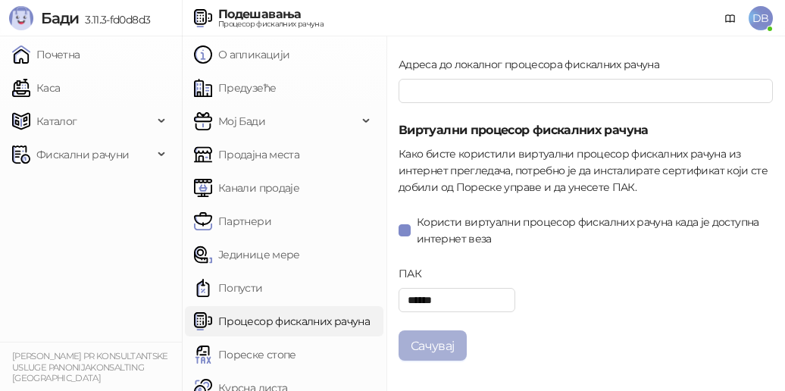
click at [430, 343] on button "Сачувај" at bounding box center [432, 345] width 68 height 30
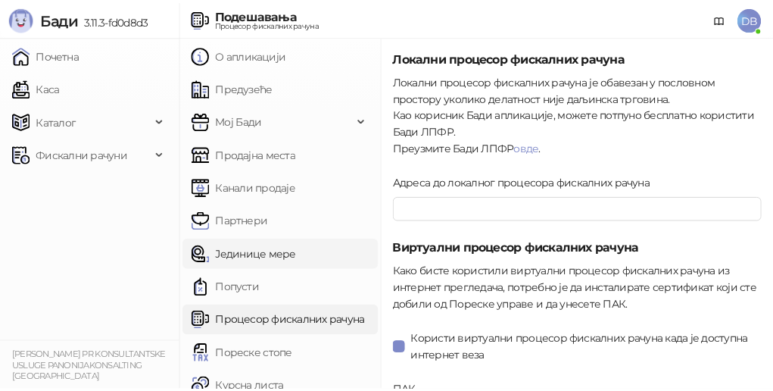
scroll to position [48, 0]
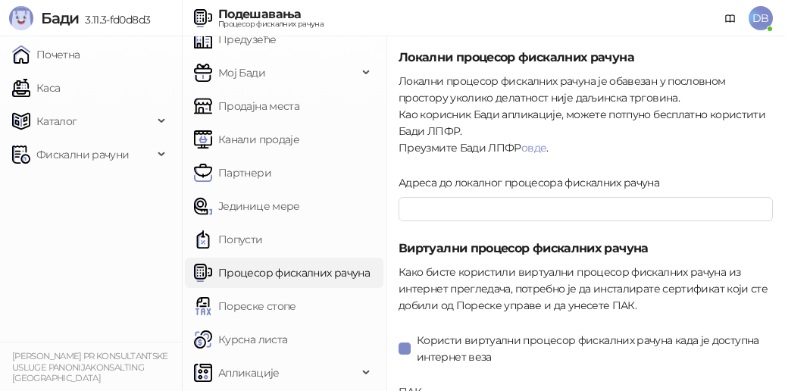
click at [120, 258] on ul "Почетна Каса Каталог Фискални рачуни" at bounding box center [91, 188] width 182 height 305
click at [120, 157] on span "Фискални рачуни" at bounding box center [82, 154] width 92 height 30
click at [164, 153] on icon at bounding box center [163, 153] width 8 height 0
click at [164, 121] on icon at bounding box center [163, 121] width 8 height 0
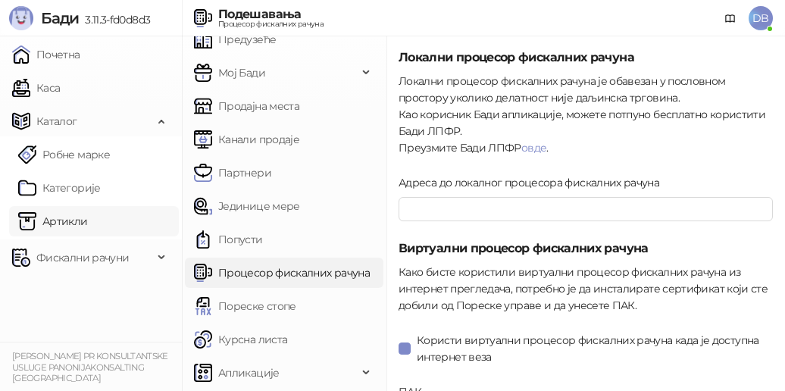
click at [83, 220] on link "Артикли" at bounding box center [53, 221] width 70 height 30
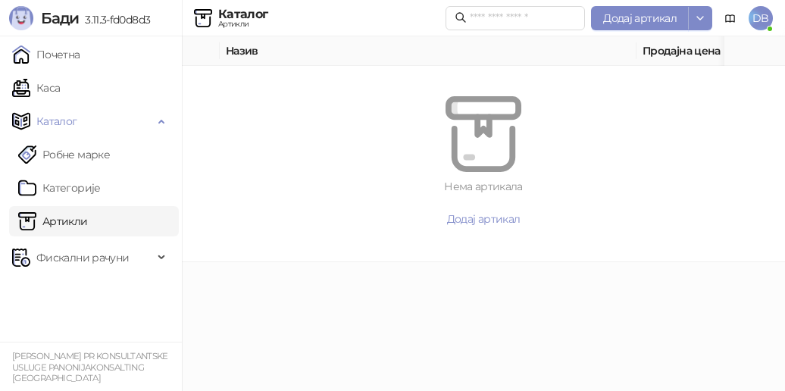
click at [234, 52] on th "Назив" at bounding box center [428, 51] width 417 height 30
click at [213, 101] on div "Нема артикала Додај артикал" at bounding box center [483, 163] width 567 height 171
click at [100, 187] on link "Категорије" at bounding box center [59, 188] width 83 height 30
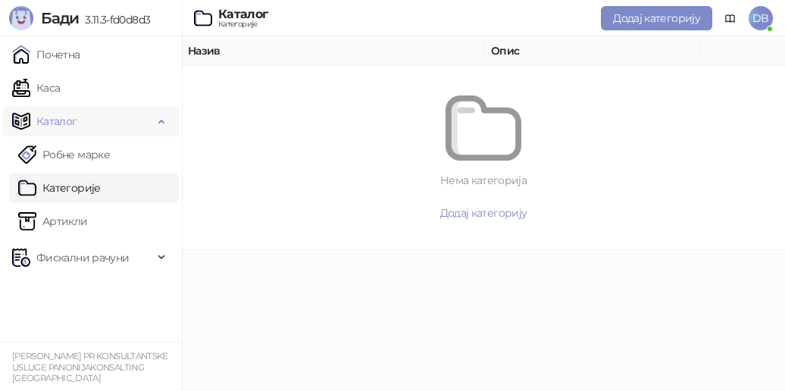
click at [161, 120] on icon at bounding box center [163, 120] width 8 height 0
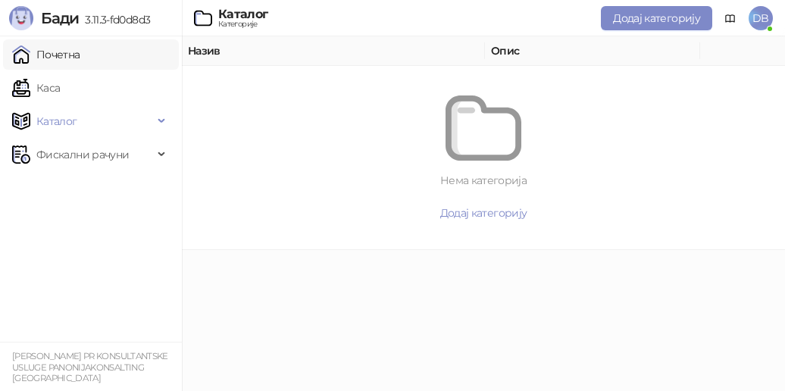
click at [80, 58] on link "Почетна" at bounding box center [46, 54] width 68 height 30
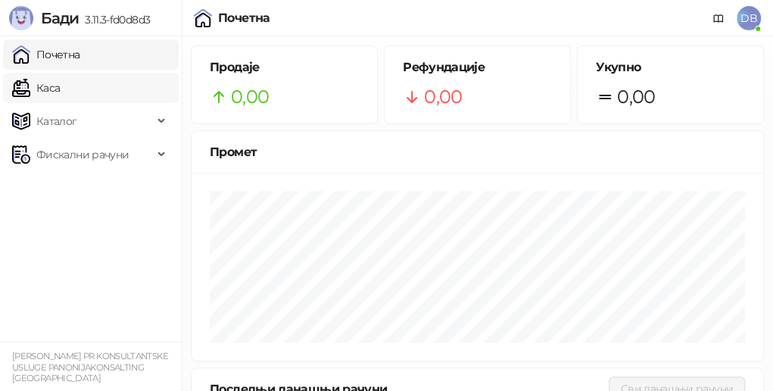
click at [60, 90] on link "Каса" at bounding box center [36, 88] width 48 height 30
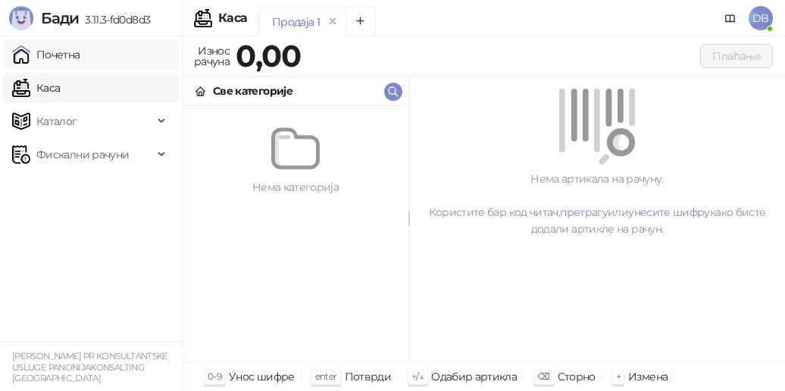
click at [73, 53] on link "Почетна" at bounding box center [46, 54] width 68 height 30
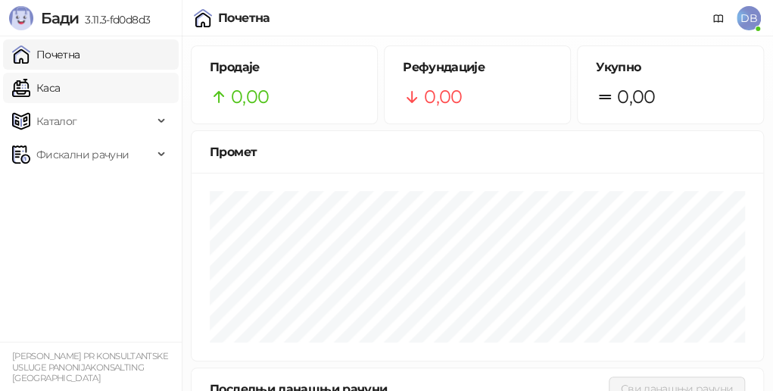
click at [60, 89] on link "Каса" at bounding box center [36, 88] width 48 height 30
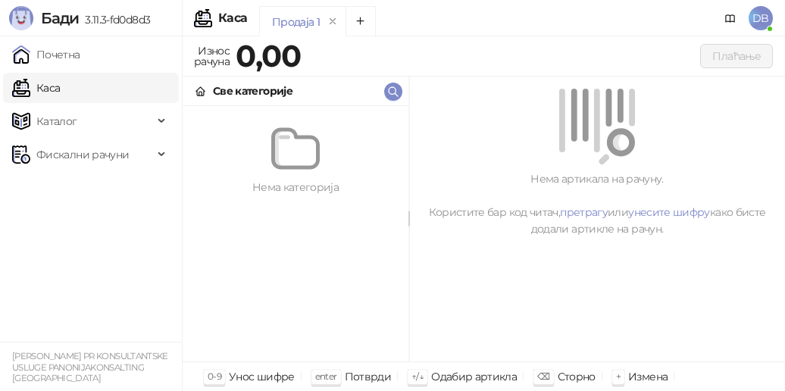
click at [254, 378] on div "Унос шифре" at bounding box center [262, 377] width 66 height 20
click at [293, 23] on div "Продаја 1" at bounding box center [296, 22] width 48 height 17
click at [76, 153] on span "Фискални рачуни" at bounding box center [82, 154] width 92 height 30
click at [162, 119] on div "Каталог" at bounding box center [91, 121] width 176 height 30
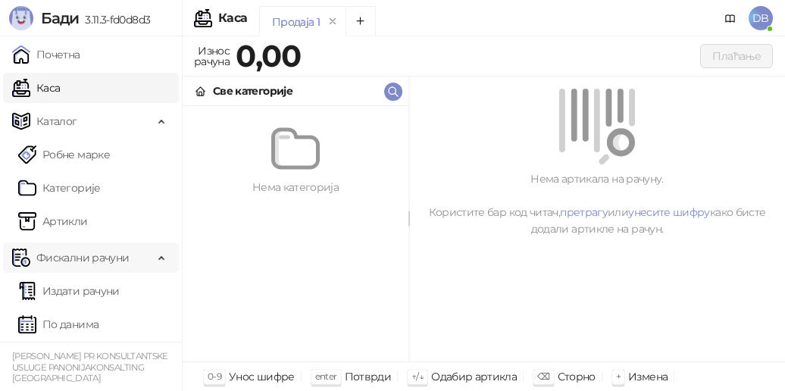
click at [164, 252] on div "Фискални рачуни" at bounding box center [91, 257] width 176 height 30
click at [80, 54] on link "Почетна" at bounding box center [46, 54] width 68 height 30
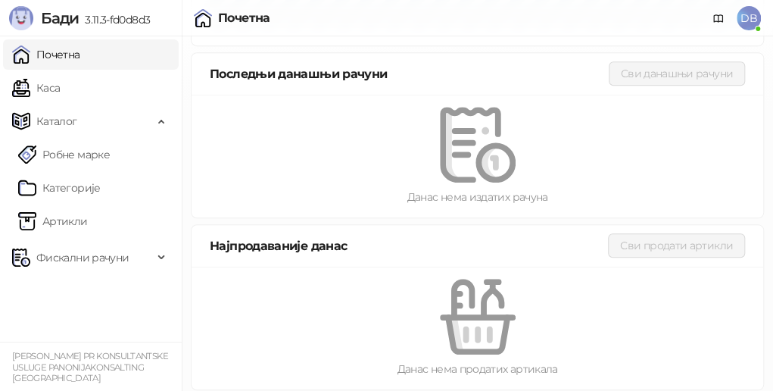
scroll to position [321, 0]
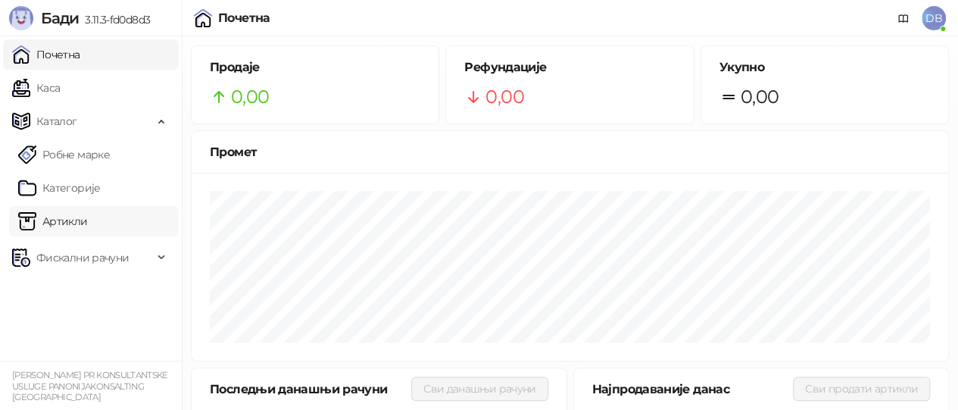
click at [69, 220] on link "Артикли" at bounding box center [53, 221] width 70 height 30
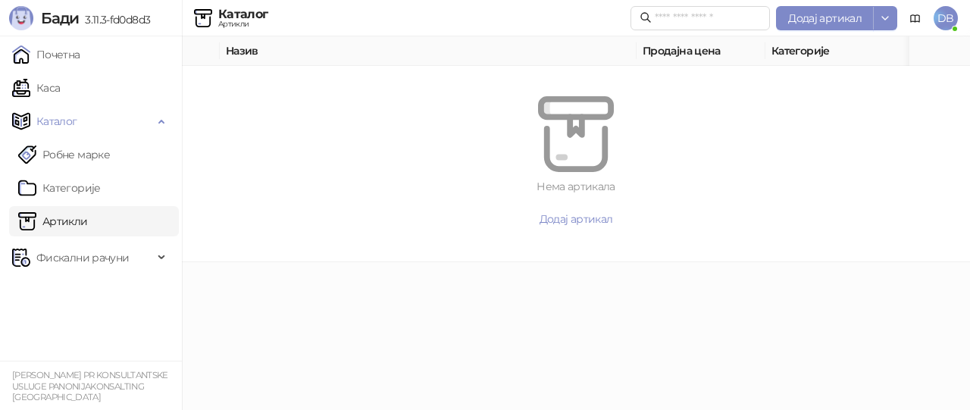
click at [251, 52] on th "Назив" at bounding box center [428, 51] width 417 height 30
click at [248, 105] on div at bounding box center [575, 134] width 715 height 76
click at [581, 220] on span "Додај артикал" at bounding box center [575, 219] width 73 height 14
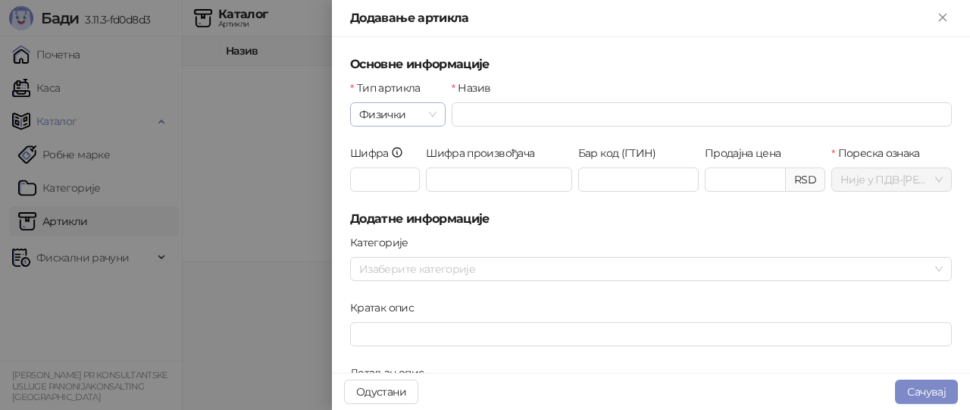
click at [433, 115] on span "Физички" at bounding box center [397, 114] width 77 height 23
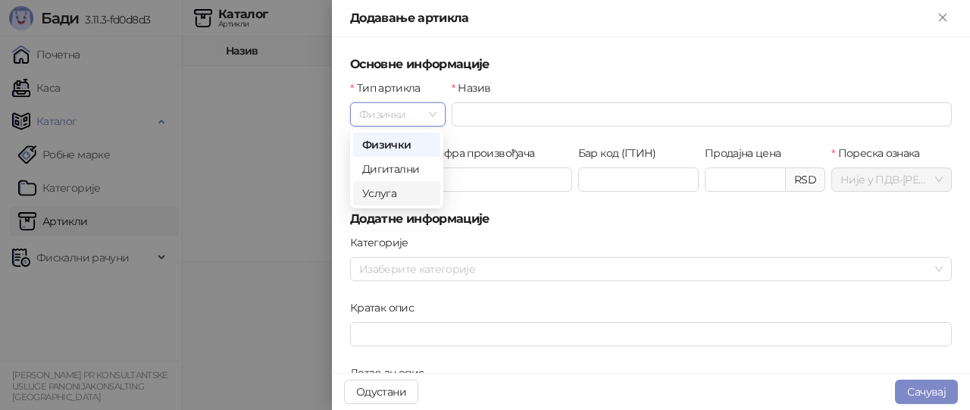
click at [385, 196] on div "Услуга" at bounding box center [396, 193] width 69 height 17
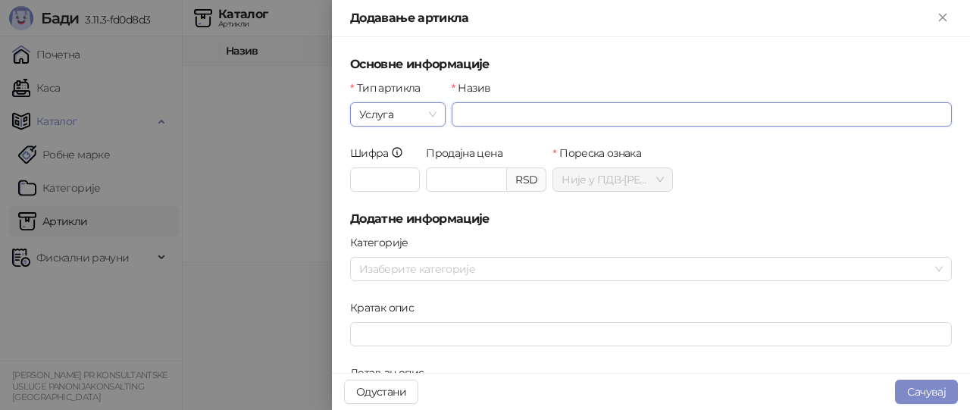
click at [476, 111] on input "Назив" at bounding box center [701, 114] width 500 height 24
click at [598, 183] on span "Није у ПДВ - А ( 0,00 %)" at bounding box center [612, 179] width 102 height 23
click at [517, 270] on div at bounding box center [642, 268] width 579 height 21
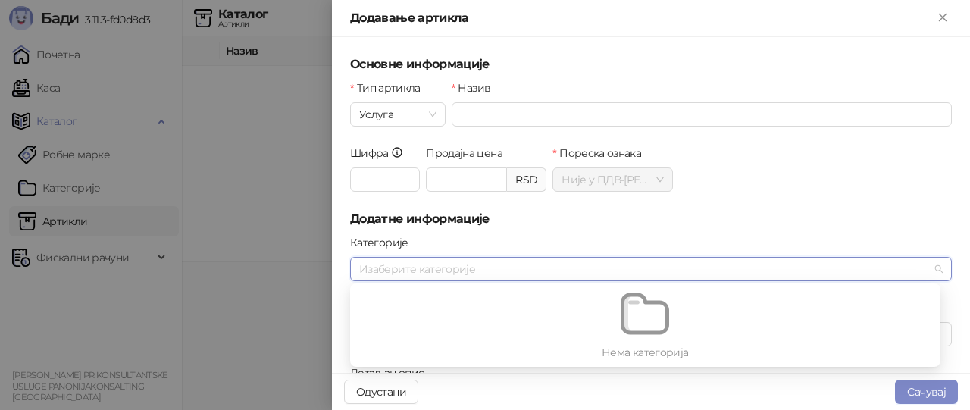
click at [503, 267] on div at bounding box center [642, 268] width 579 height 21
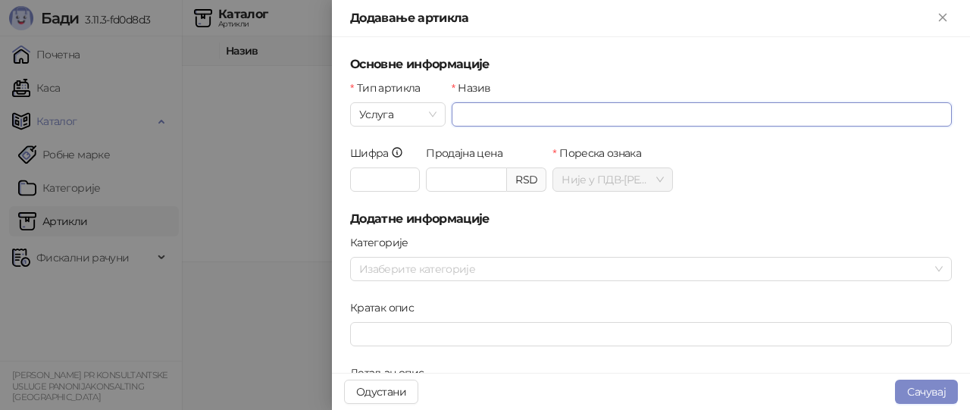
click at [488, 111] on input "Назив" at bounding box center [701, 114] width 500 height 24
click at [461, 112] on input "Назив" at bounding box center [701, 114] width 500 height 24
type input "*"
type input "**********"
click at [385, 180] on input "Шифра" at bounding box center [385, 179] width 70 height 24
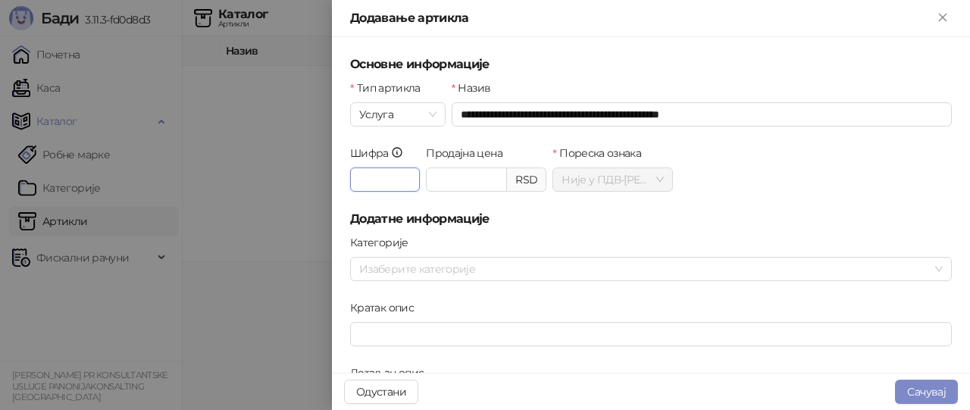
click at [366, 179] on input "****" at bounding box center [385, 179] width 70 height 24
click at [368, 180] on input "****" at bounding box center [385, 179] width 70 height 24
drag, startPoint x: 379, startPoint y: 179, endPoint x: 350, endPoint y: 180, distance: 29.6
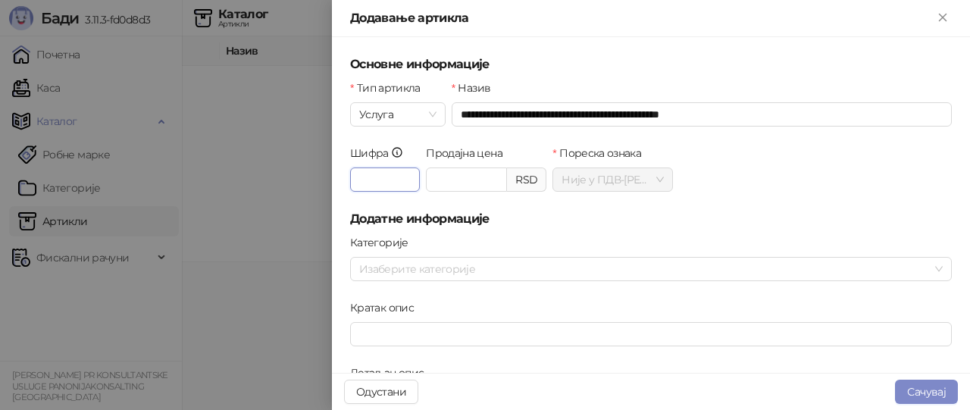
click at [350, 180] on input "****" at bounding box center [385, 179] width 70 height 24
type input "*"
click at [449, 178] on input "Продајна цена" at bounding box center [466, 179] width 80 height 23
type input "*********"
click at [473, 180] on input "*********" at bounding box center [466, 179] width 80 height 23
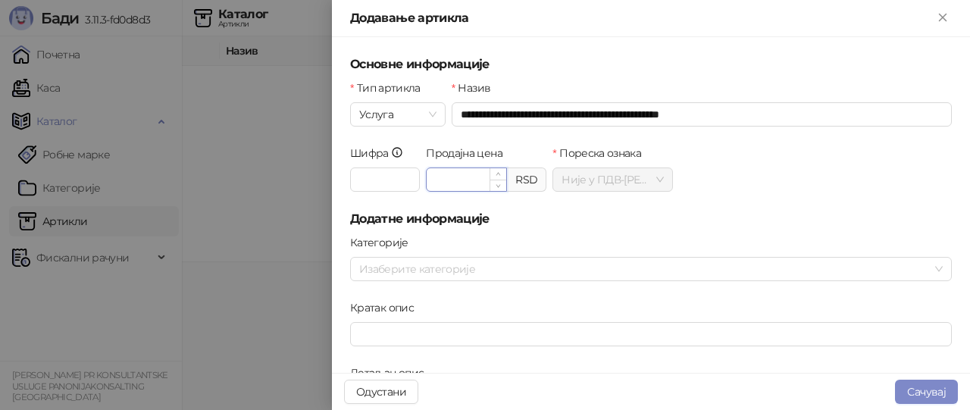
drag, startPoint x: 432, startPoint y: 179, endPoint x: 483, endPoint y: 178, distance: 51.5
click at [483, 178] on input "*********" at bounding box center [466, 179] width 80 height 23
click at [496, 174] on icon "up" at bounding box center [498, 174] width 5 height 3
click at [497, 186] on icon "down" at bounding box center [497, 184] width 5 height 5
click at [439, 180] on input "****" at bounding box center [466, 179] width 80 height 23
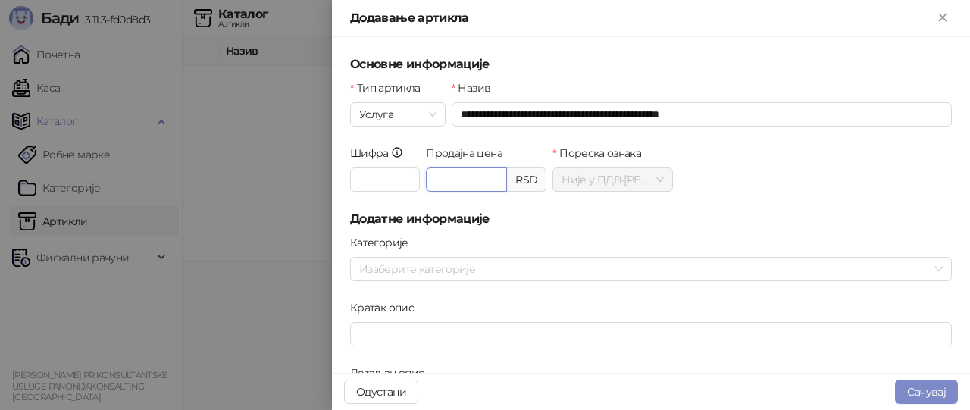
type input "*********"
click at [720, 200] on div "Шифра Продајна цена ********* RSD Пореска ознака Није у ПДВ - А ( 0,00 %)" at bounding box center [650, 177] width 607 height 65
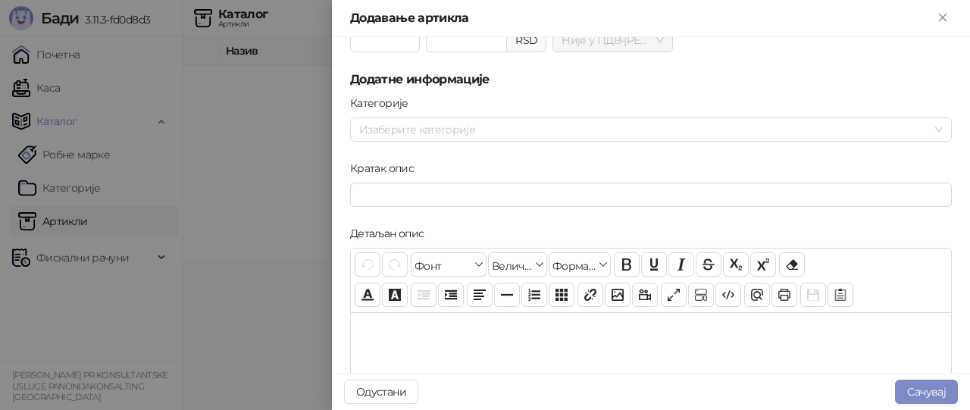
scroll to position [151, 0]
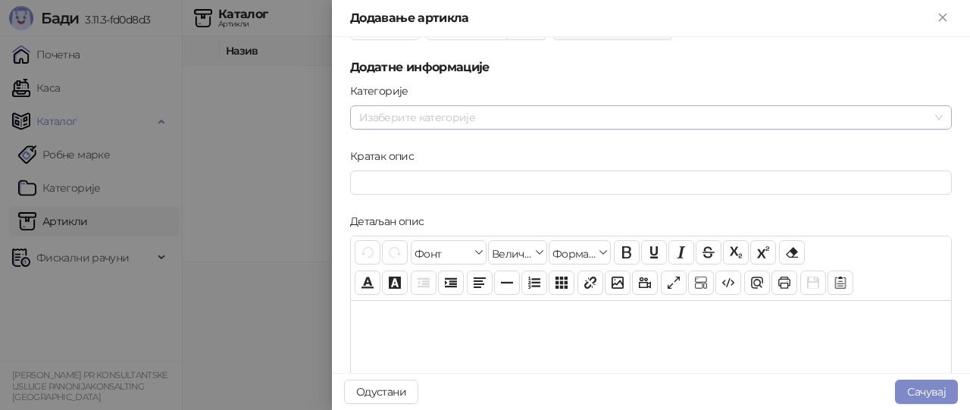
click at [922, 116] on div "Изаберите категорије" at bounding box center [650, 117] width 601 height 24
click at [488, 114] on div at bounding box center [642, 117] width 579 height 21
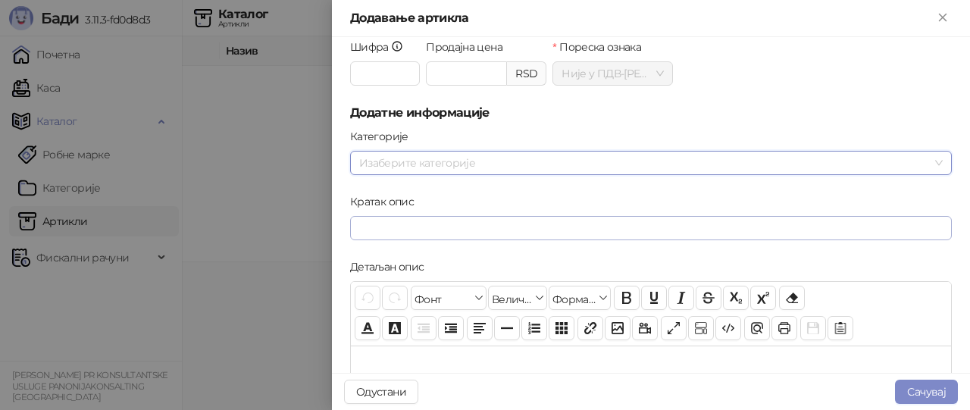
scroll to position [0, 0]
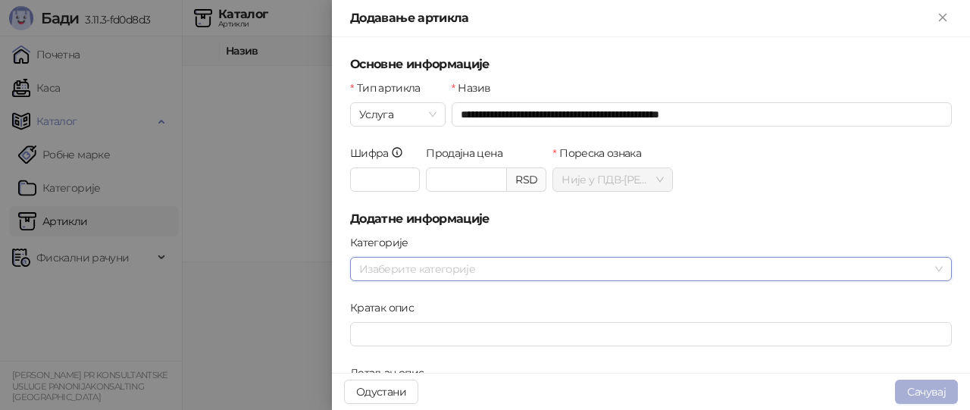
click at [923, 390] on button "Сачувај" at bounding box center [926, 391] width 63 height 24
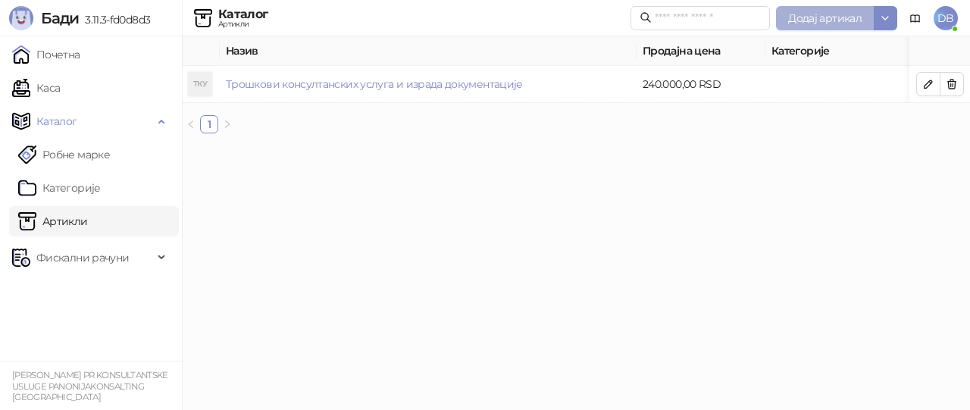
click at [840, 19] on span "Додај артикал" at bounding box center [824, 18] width 73 height 14
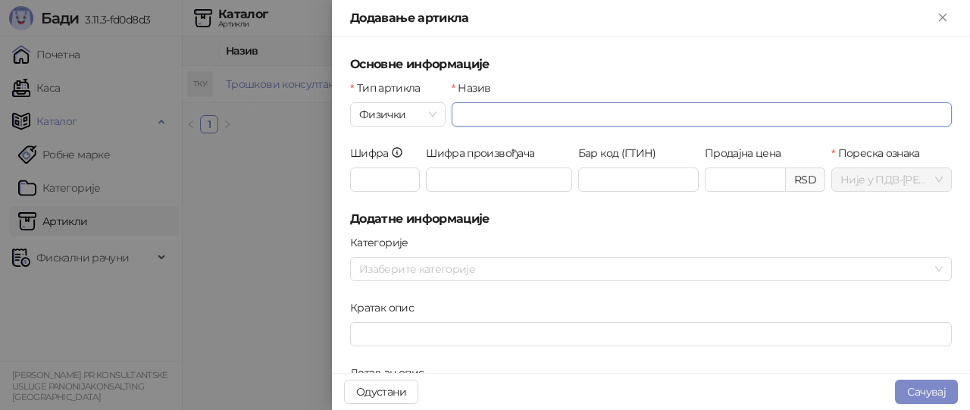
click at [478, 108] on input "Назив" at bounding box center [701, 114] width 500 height 24
click at [430, 116] on span "Физички" at bounding box center [397, 114] width 77 height 23
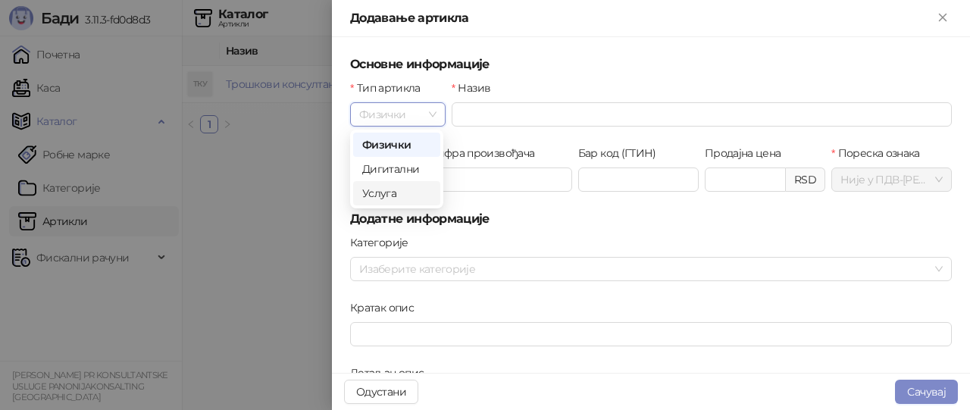
click at [385, 193] on div "Услуга" at bounding box center [396, 193] width 69 height 17
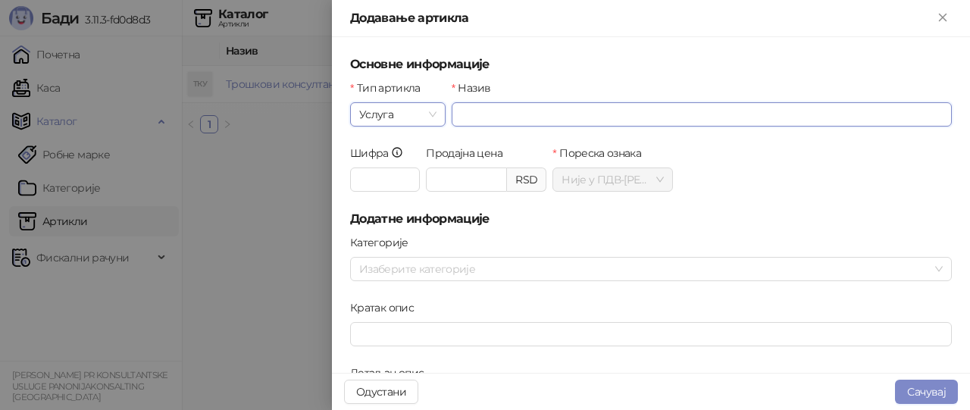
click at [480, 108] on input "Назив" at bounding box center [701, 114] width 500 height 24
type input "**********"
click at [438, 176] on input "Продајна цена" at bounding box center [466, 179] width 80 height 23
type input "*********"
click at [630, 226] on h5 "Додатне информације" at bounding box center [650, 219] width 601 height 18
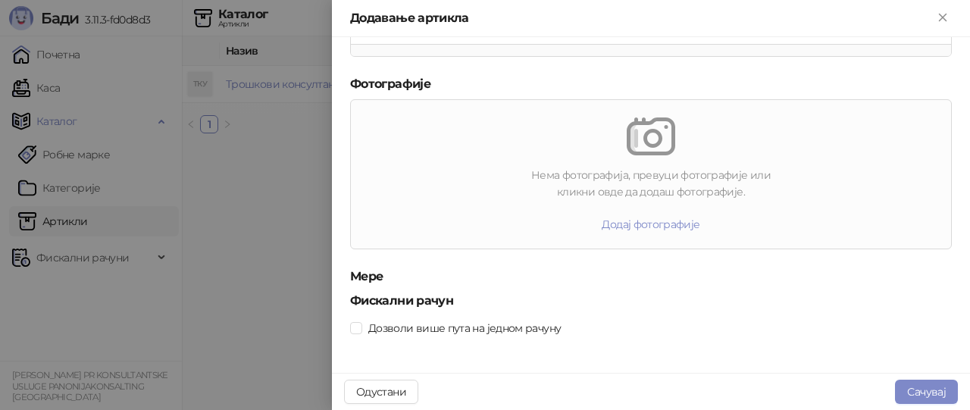
scroll to position [561, 0]
click at [929, 392] on button "Сачувај" at bounding box center [926, 391] width 63 height 24
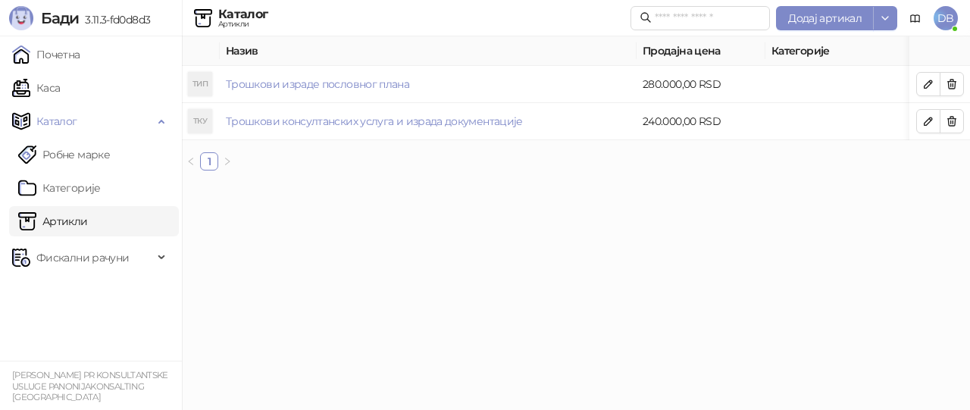
click at [447, 183] on html "Бади 3.11.3-fd0d8d3 Почетна Каса Каталог Робне марке Категорије Артикли Фискалн…" at bounding box center [485, 91] width 970 height 183
click at [109, 260] on span "Фискални рачуни" at bounding box center [82, 257] width 92 height 30
click at [116, 260] on span "Фискални рачуни" at bounding box center [82, 257] width 92 height 30
click at [60, 89] on link "Каса" at bounding box center [36, 88] width 48 height 30
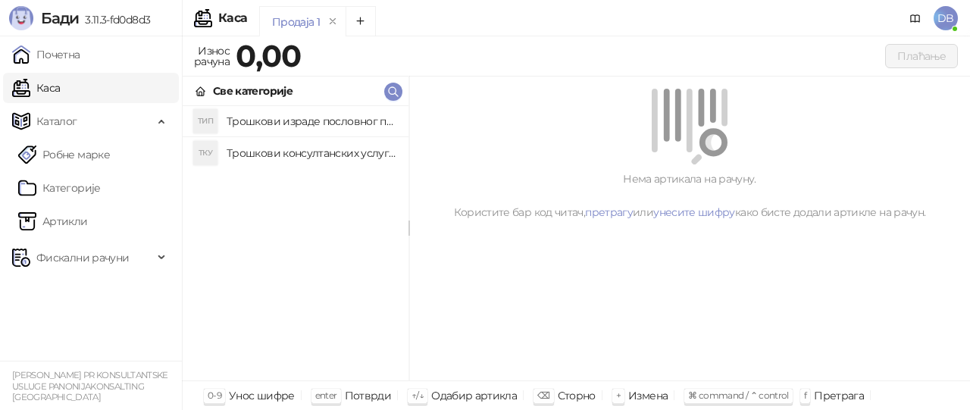
click at [279, 120] on h4 "Трошкови израде пословног плана" at bounding box center [311, 121] width 170 height 24
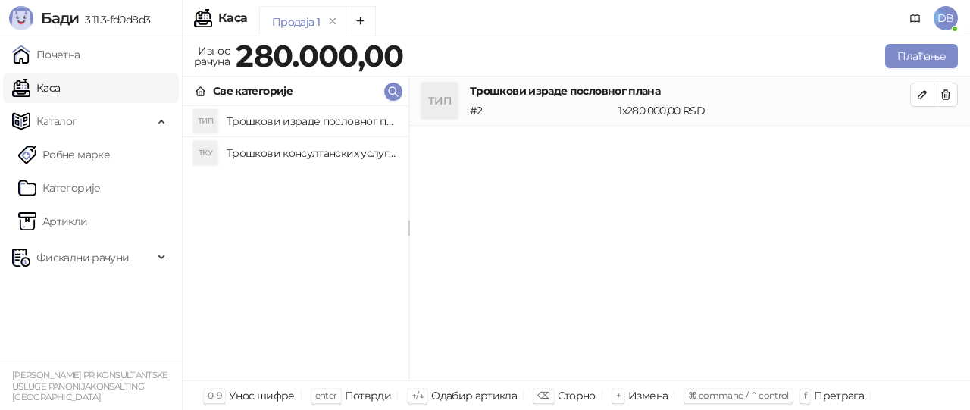
click at [573, 392] on div "Сторно" at bounding box center [577, 396] width 38 height 20
click at [480, 110] on div "# 2" at bounding box center [541, 110] width 148 height 17
click at [948, 96] on icon "button" at bounding box center [945, 95] width 12 height 12
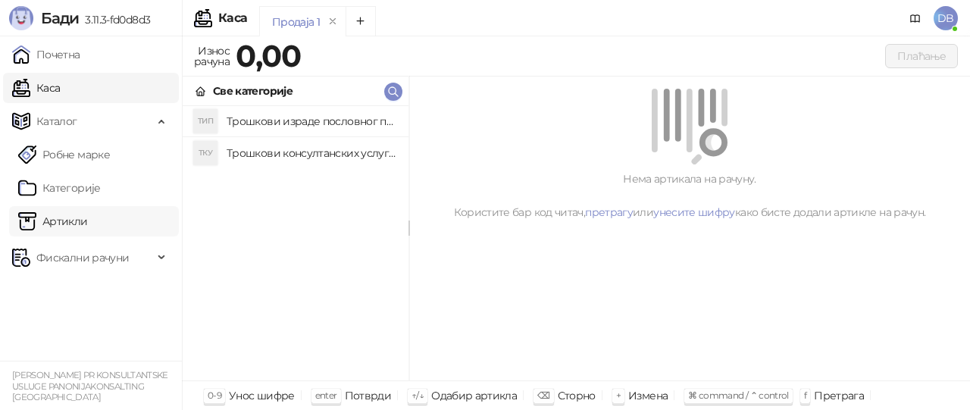
click at [72, 223] on link "Артикли" at bounding box center [53, 221] width 70 height 30
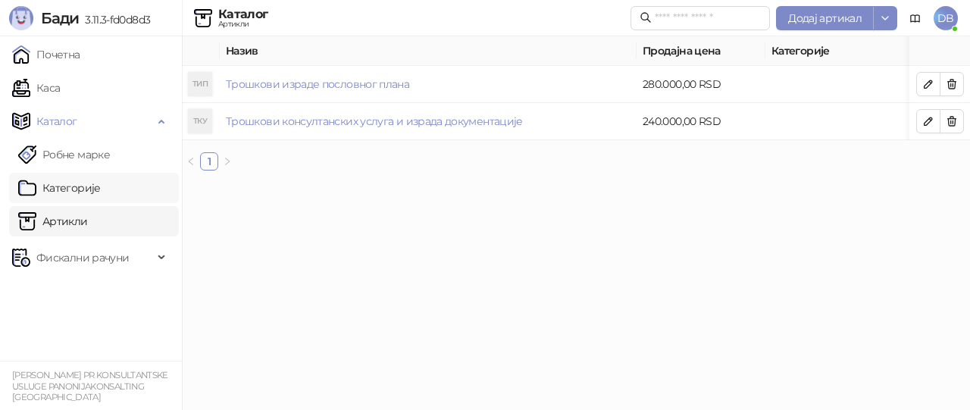
click at [80, 186] on link "Категорије" at bounding box center [59, 188] width 83 height 30
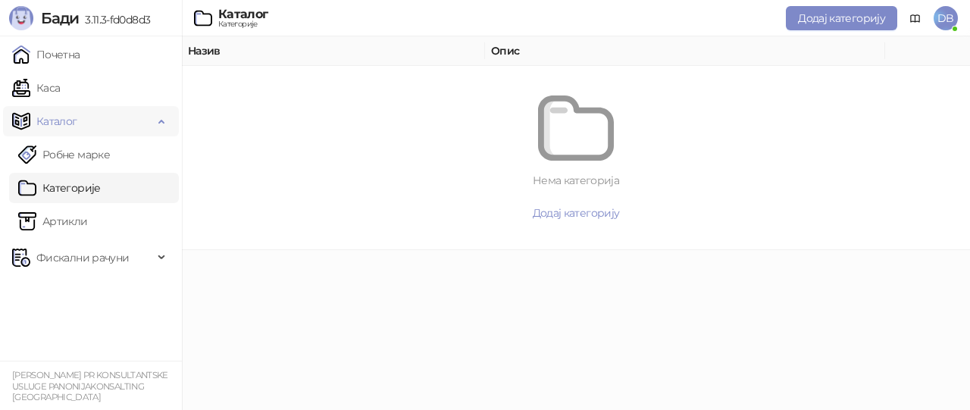
click at [64, 123] on span "Каталог" at bounding box center [56, 121] width 41 height 30
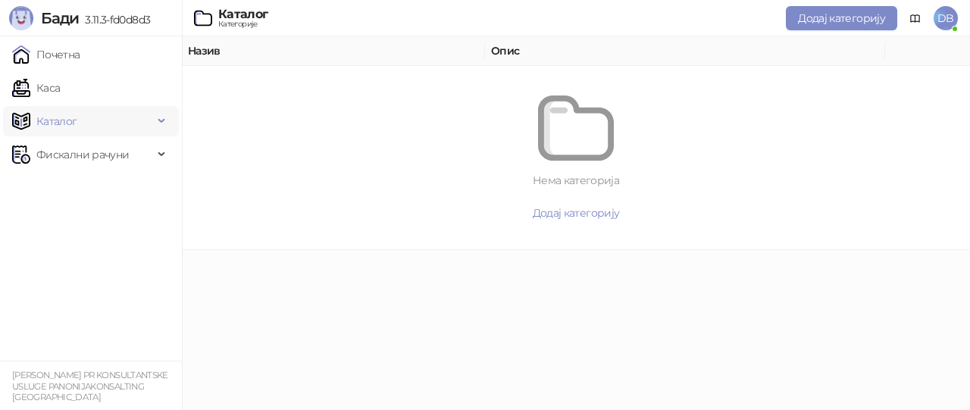
click at [64, 123] on span "Каталог" at bounding box center [56, 121] width 41 height 30
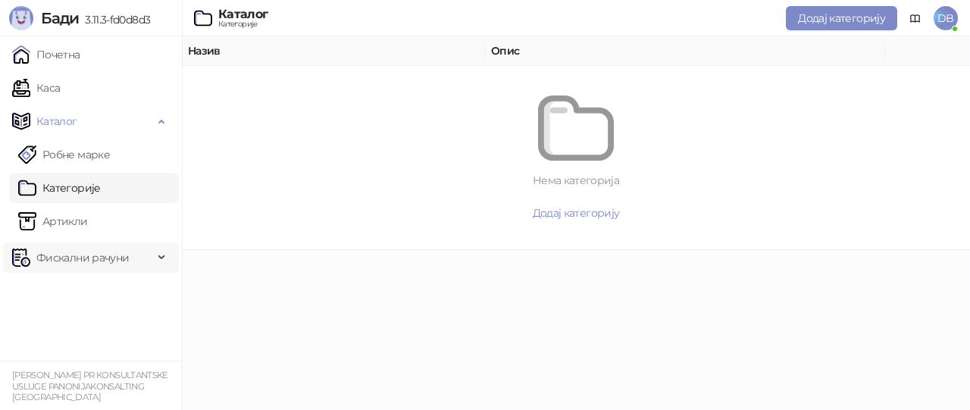
click at [162, 260] on div "Фискални рачуни" at bounding box center [91, 257] width 176 height 30
click at [88, 220] on link "Артикли" at bounding box center [53, 221] width 70 height 30
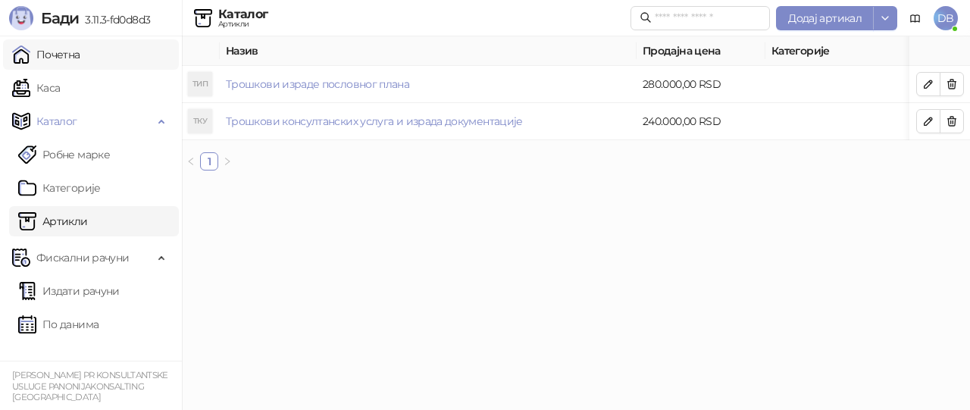
click at [73, 57] on link "Почетна" at bounding box center [46, 54] width 68 height 30
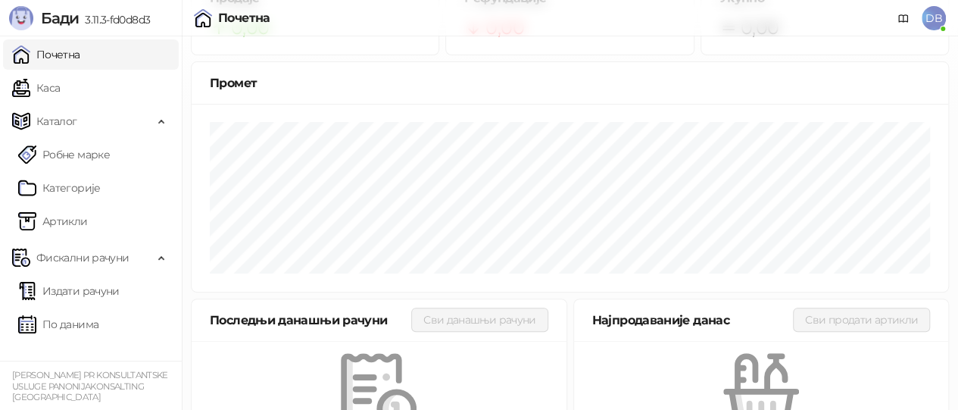
scroll to position [130, 0]
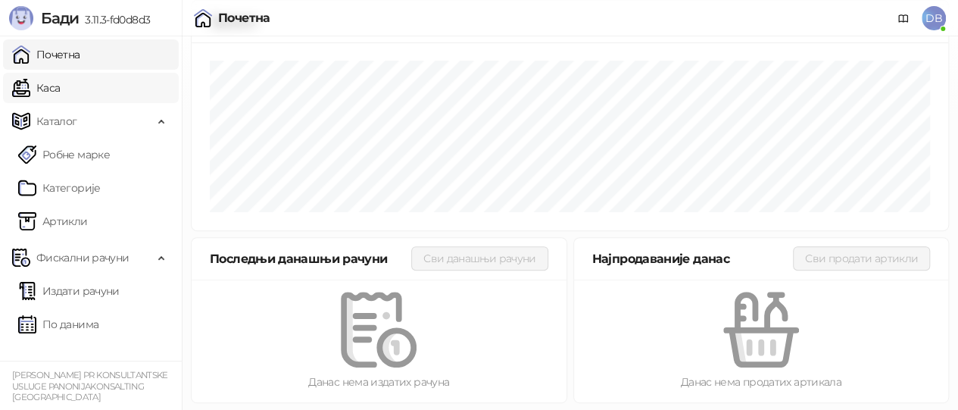
click at [60, 87] on link "Каса" at bounding box center [36, 88] width 48 height 30
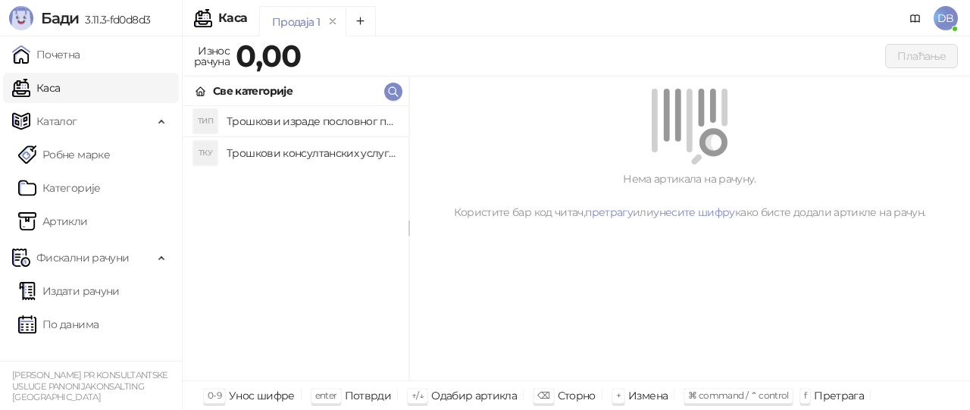
click at [308, 55] on div "Плаћање" at bounding box center [633, 56] width 656 height 30
click at [67, 119] on span "Каталог" at bounding box center [56, 121] width 41 height 30
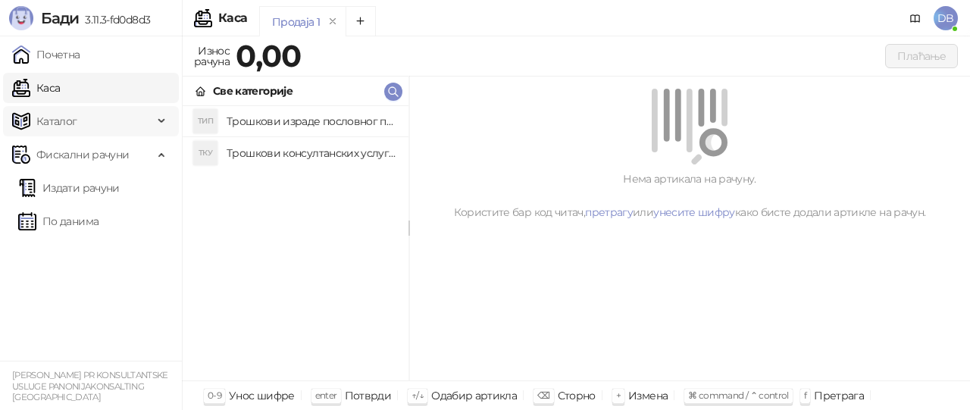
click at [72, 117] on span "Каталог" at bounding box center [56, 121] width 41 height 30
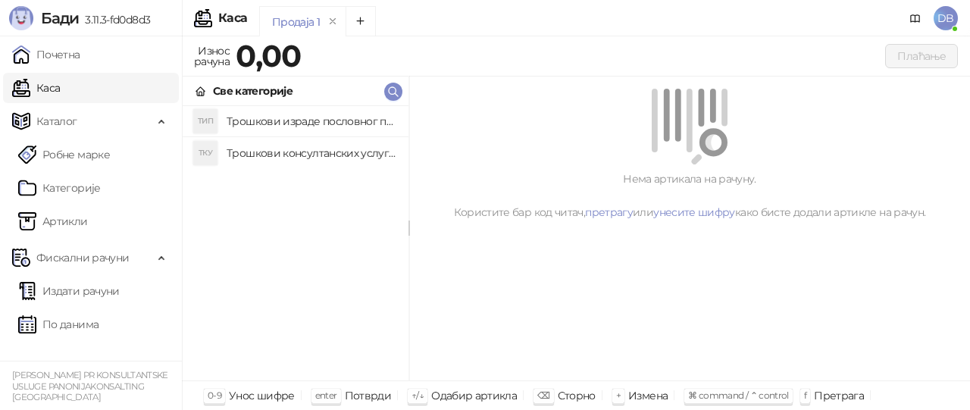
click at [354, 123] on h4 "Трошкови израде пословног плана" at bounding box center [311, 121] width 170 height 24
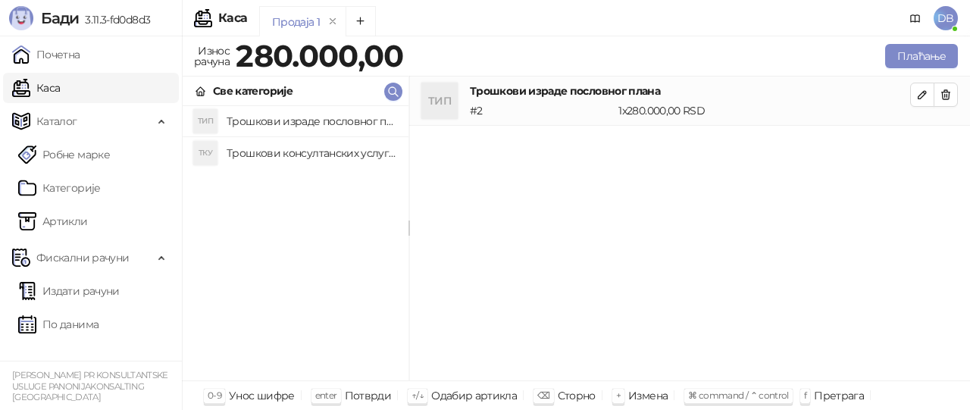
click at [482, 111] on div "# 2" at bounding box center [541, 110] width 148 height 17
click at [923, 95] on icon "button" at bounding box center [922, 95] width 8 height 8
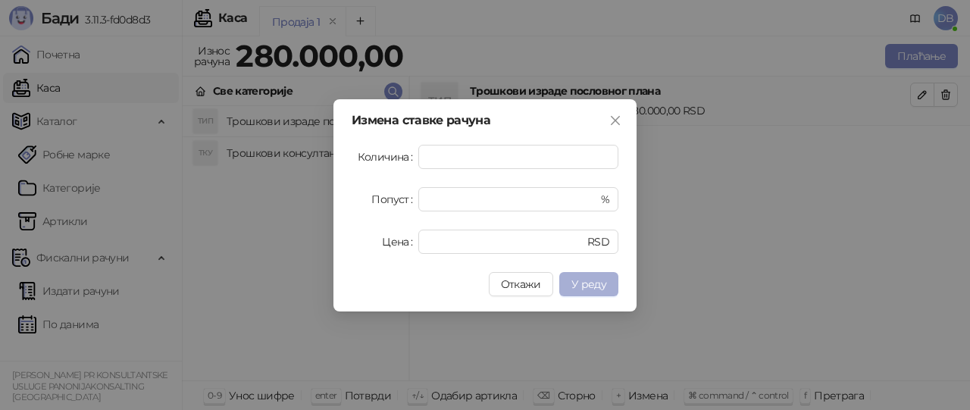
click at [601, 280] on span "У реду" at bounding box center [588, 284] width 35 height 14
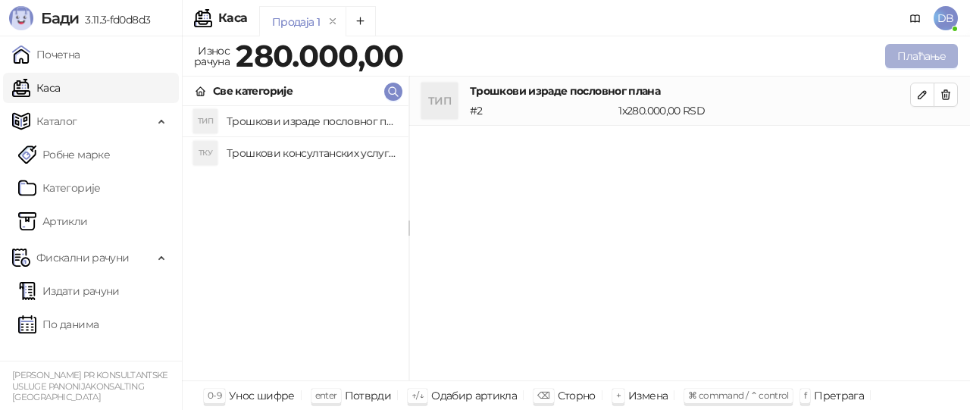
click at [933, 60] on button "Плаћање" at bounding box center [921, 56] width 73 height 24
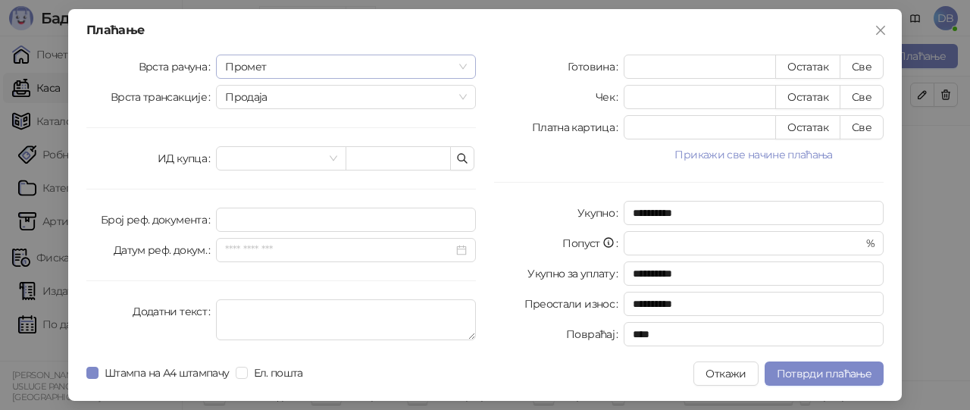
click at [465, 67] on span "Промет" at bounding box center [346, 66] width 242 height 23
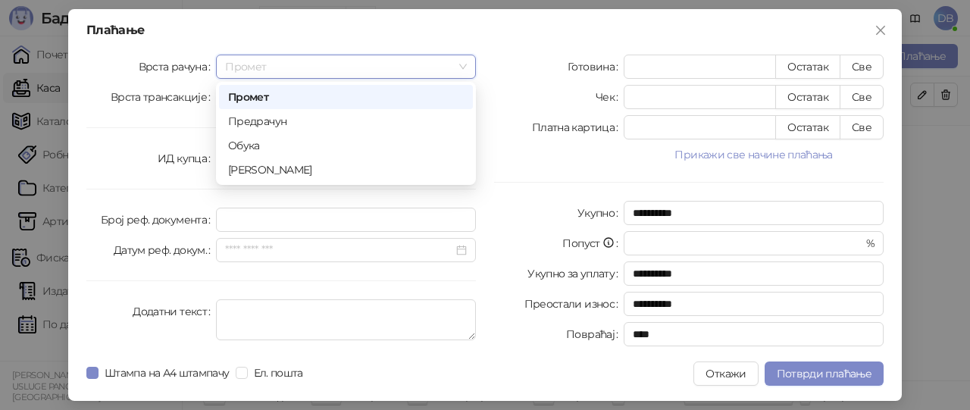
click at [276, 98] on div "Промет" at bounding box center [346, 97] width 236 height 17
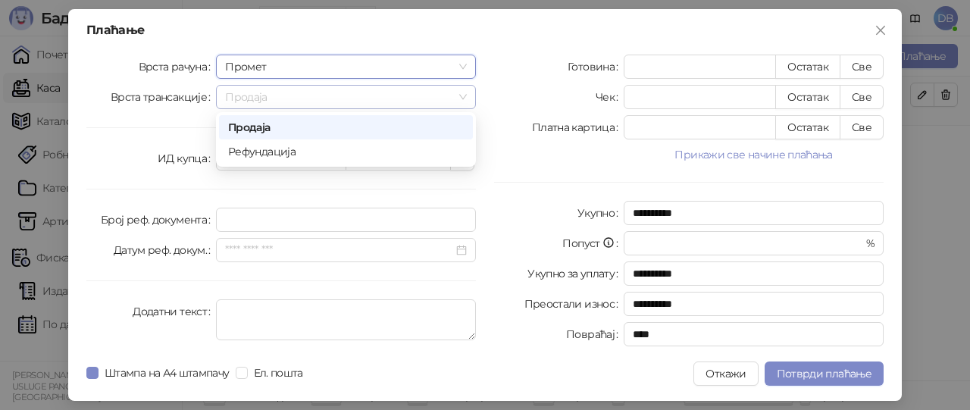
click at [464, 98] on span "Продаја" at bounding box center [346, 97] width 242 height 23
click at [343, 126] on div "Продаја" at bounding box center [346, 127] width 236 height 17
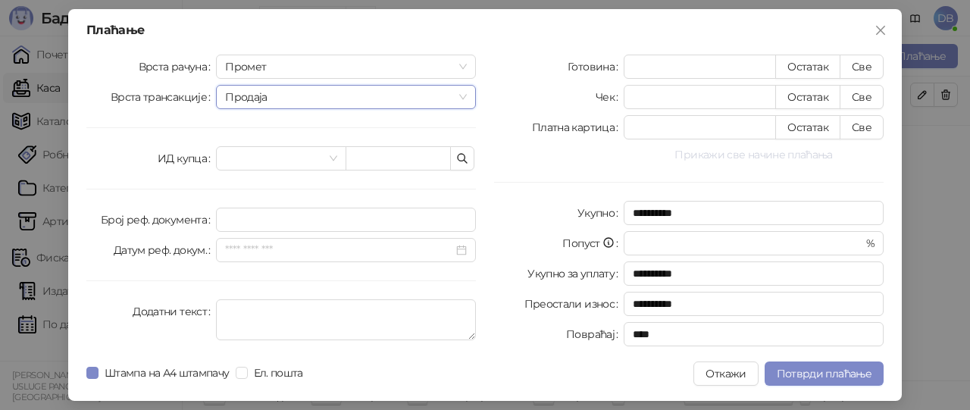
click at [756, 155] on button "Прикажи све начине плаћања" at bounding box center [753, 154] width 260 height 18
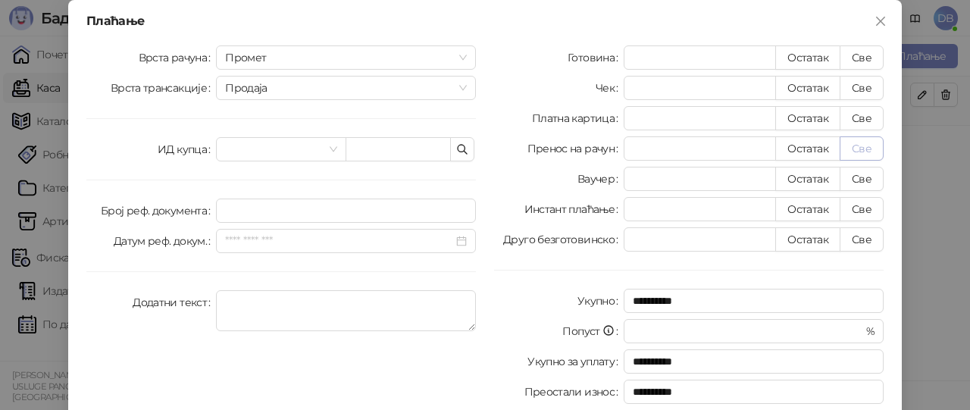
click at [858, 150] on button "Све" at bounding box center [861, 148] width 44 height 24
type input "******"
type input "****"
click at [326, 151] on span at bounding box center [280, 149] width 111 height 23
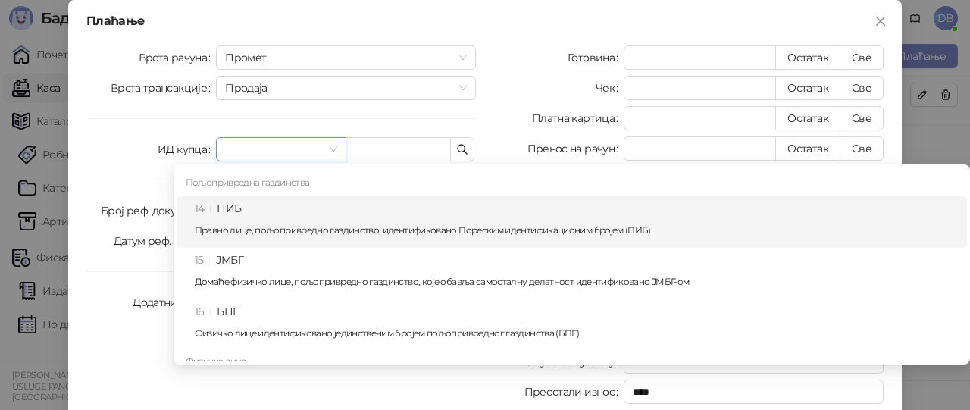
scroll to position [227, 0]
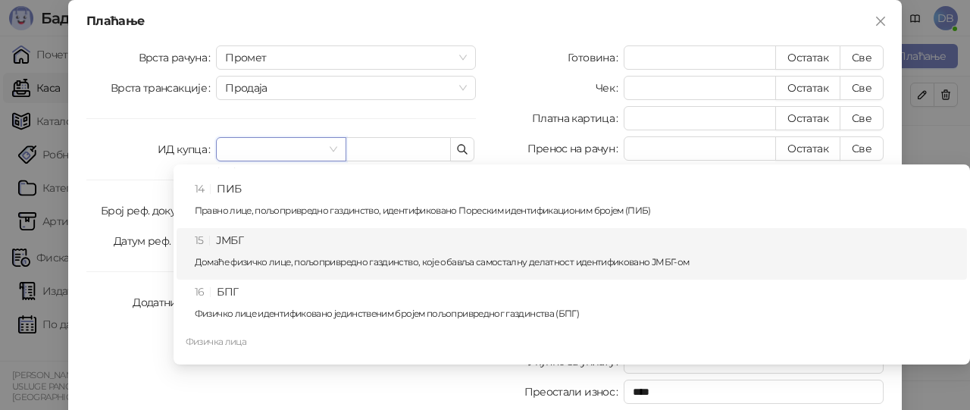
click at [326, 262] on p "Домаће физичко лице, пољопривредно газдинство, које обавља самосталну делатност…" at bounding box center [576, 262] width 763 height 9
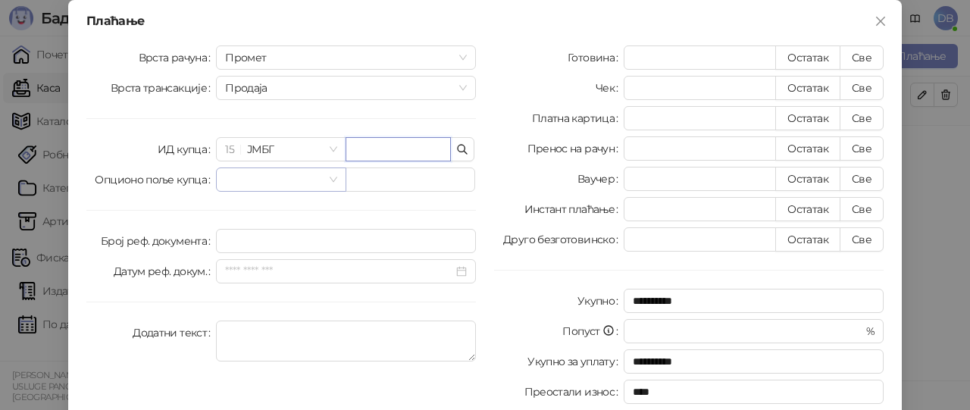
click at [326, 180] on span at bounding box center [280, 179] width 111 height 23
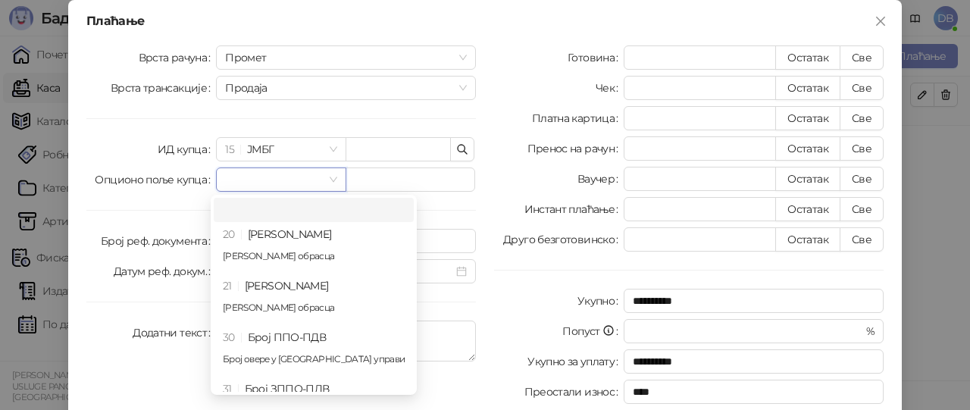
scroll to position [76, 0]
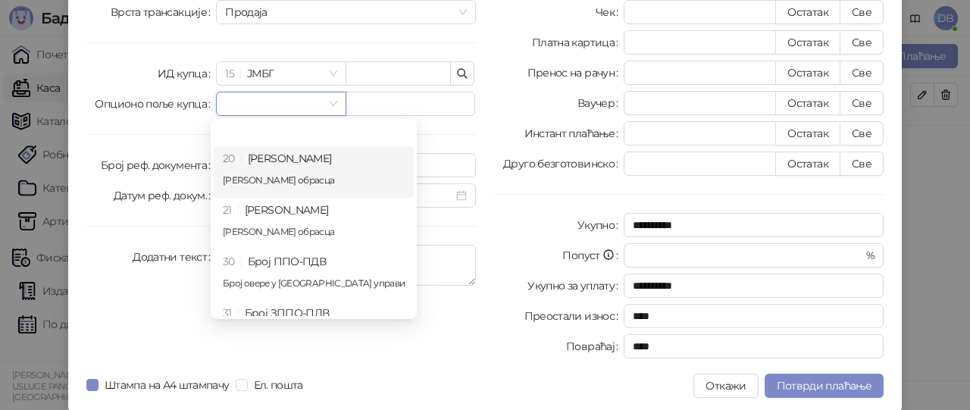
click at [168, 123] on div "Врста рачуна Промет Врста трансакције Продаја ИД купца 15 ЈМБГ Опционо поље куп…" at bounding box center [281, 167] width 408 height 395
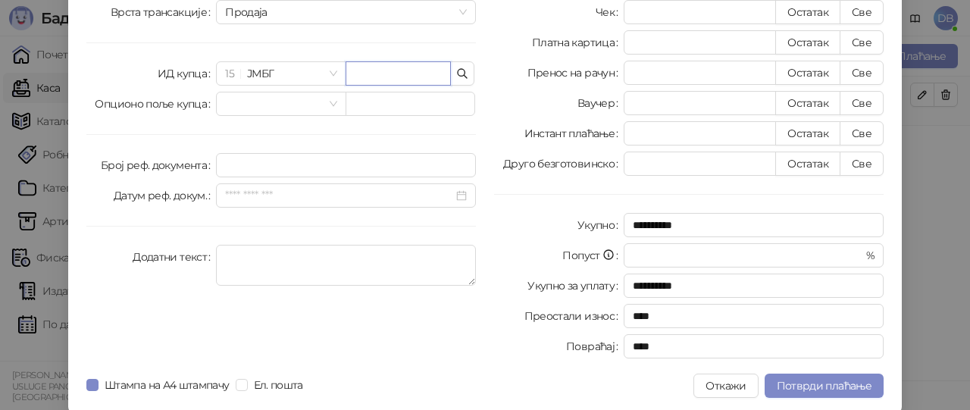
click at [371, 69] on input "text" at bounding box center [397, 73] width 105 height 24
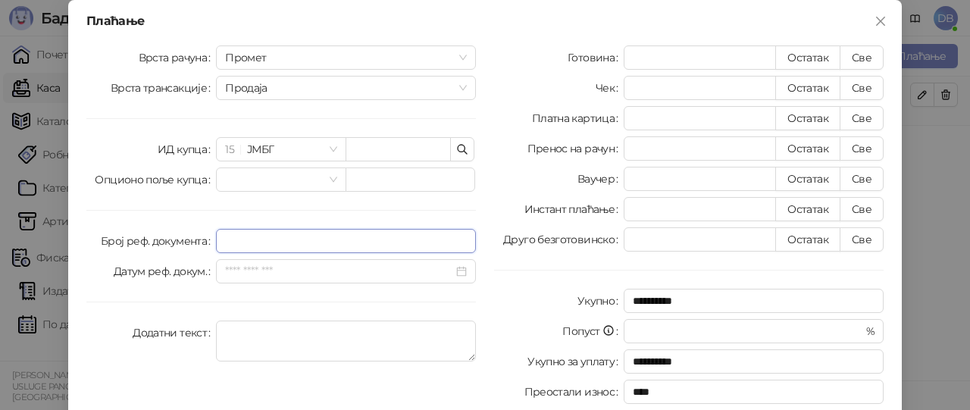
click at [449, 243] on input "Број реф. документа" at bounding box center [346, 241] width 260 height 24
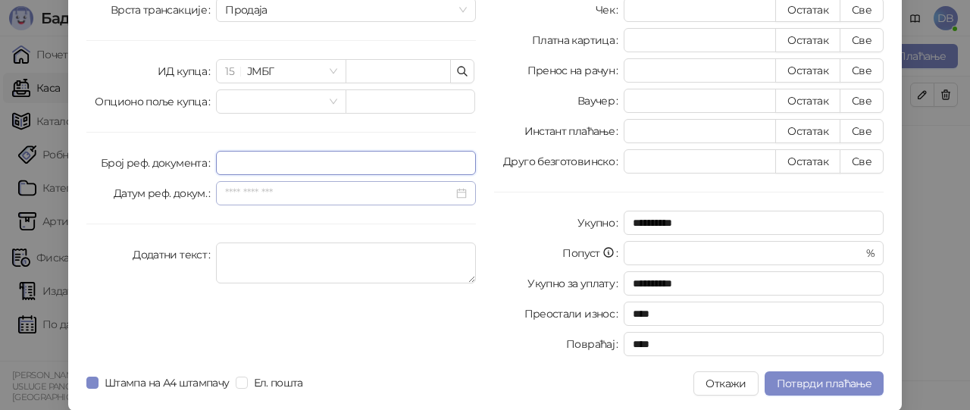
click at [458, 192] on div at bounding box center [346, 193] width 242 height 17
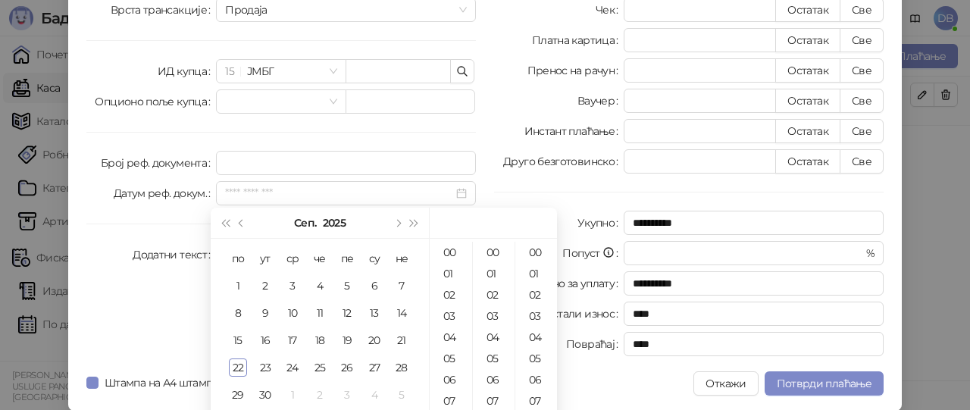
click at [514, 180] on div "**********" at bounding box center [689, 164] width 408 height 395
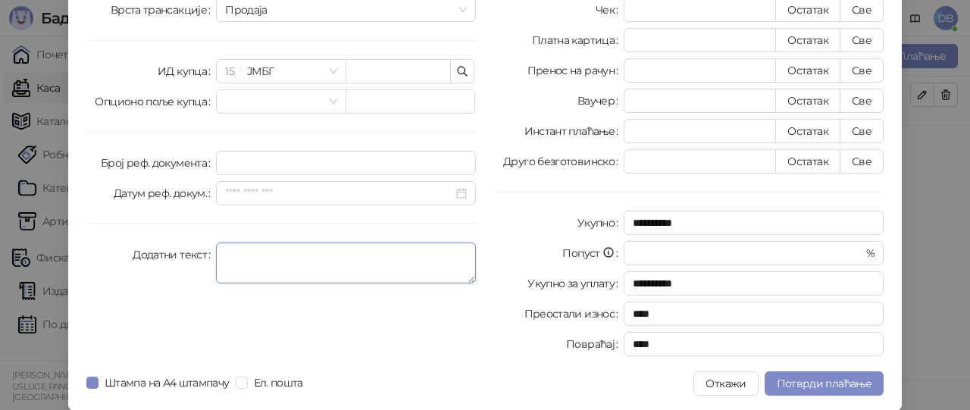
click at [452, 270] on textarea "Додатни текст" at bounding box center [346, 262] width 260 height 41
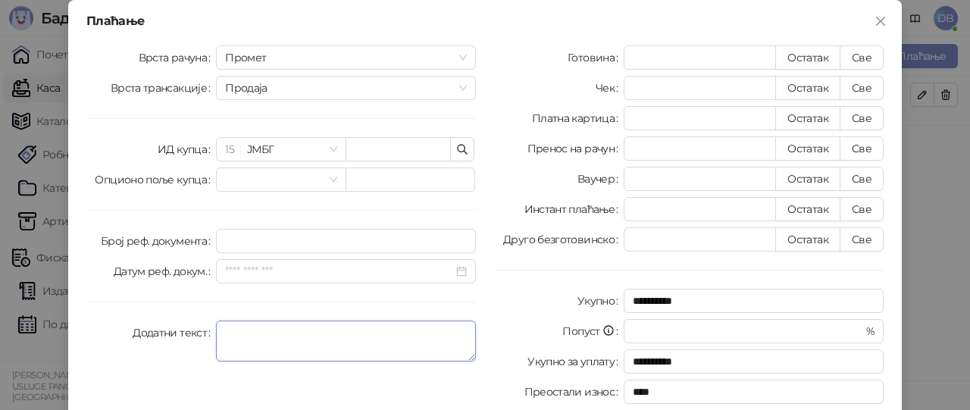
scroll to position [0, 0]
click at [463, 55] on div "Промет" at bounding box center [346, 57] width 260 height 24
click at [455, 90] on span "Продаја" at bounding box center [346, 88] width 242 height 23
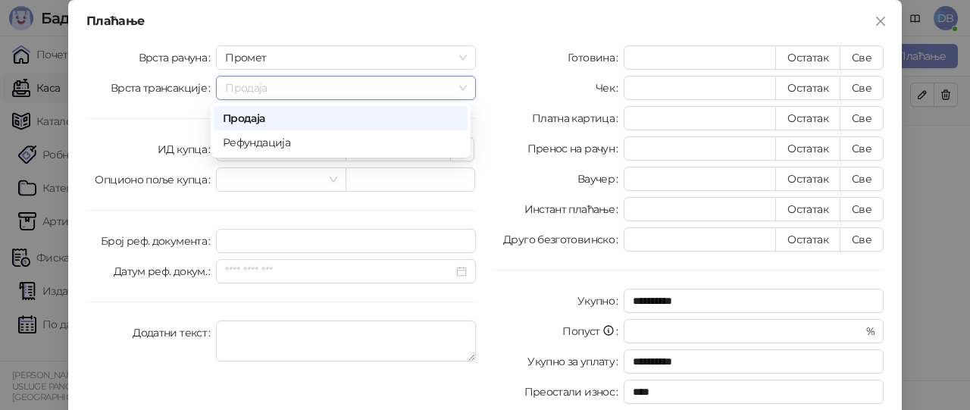
click at [376, 121] on div "Продаја" at bounding box center [341, 118] width 236 height 17
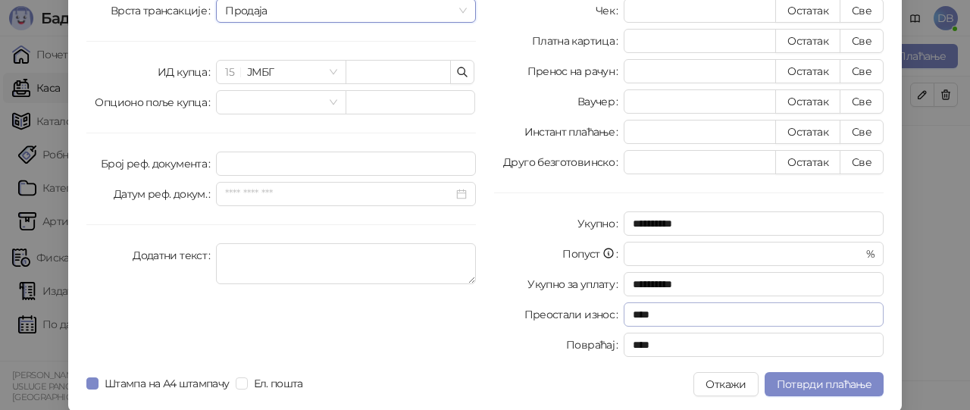
scroll to position [78, 0]
click at [717, 384] on button "Откажи" at bounding box center [725, 383] width 64 height 24
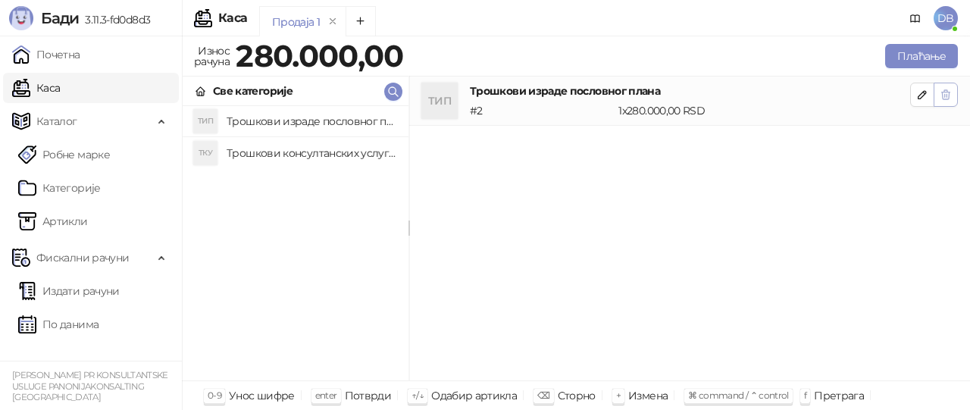
click at [947, 95] on icon "button" at bounding box center [945, 95] width 12 height 12
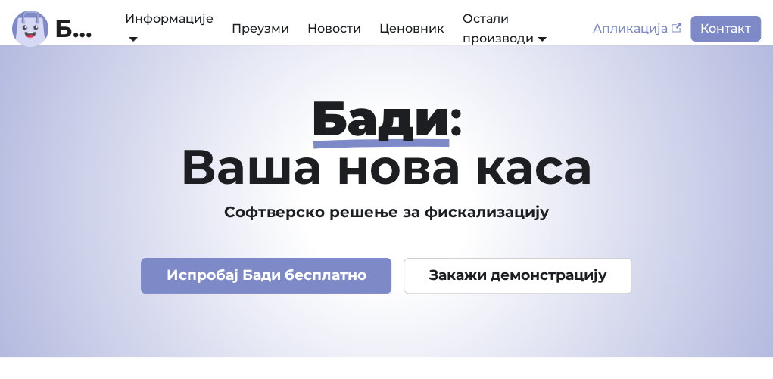
click at [680, 29] on icon "Main" at bounding box center [677, 27] width 11 height 9
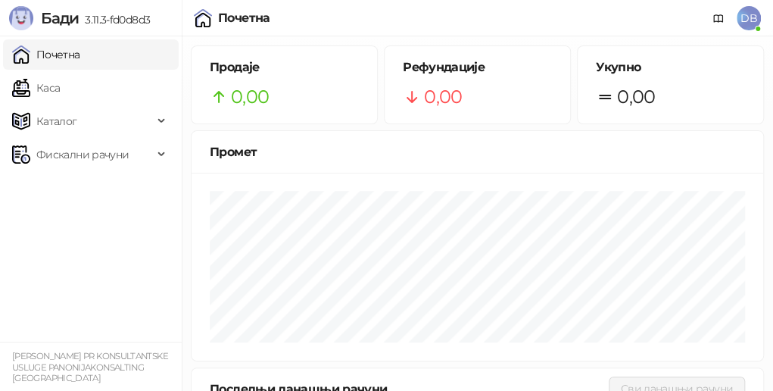
click at [751, 22] on span "DB" at bounding box center [749, 18] width 24 height 24
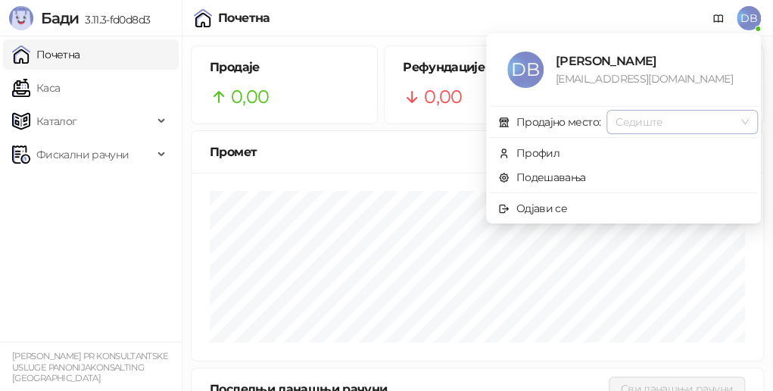
click at [745, 122] on span "Седиште" at bounding box center [682, 122] width 133 height 23
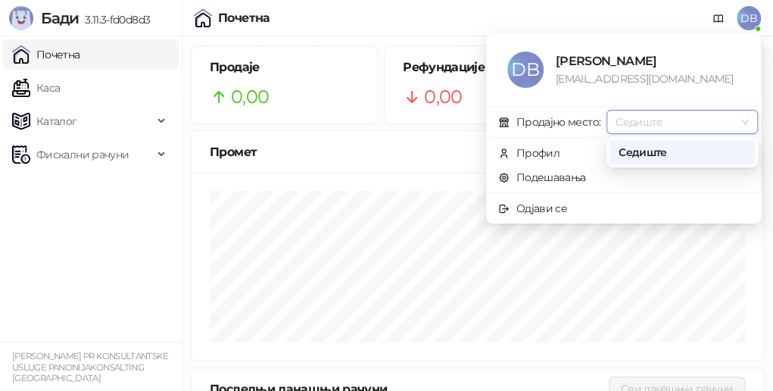
click at [745, 122] on span "Седиште" at bounding box center [682, 122] width 133 height 23
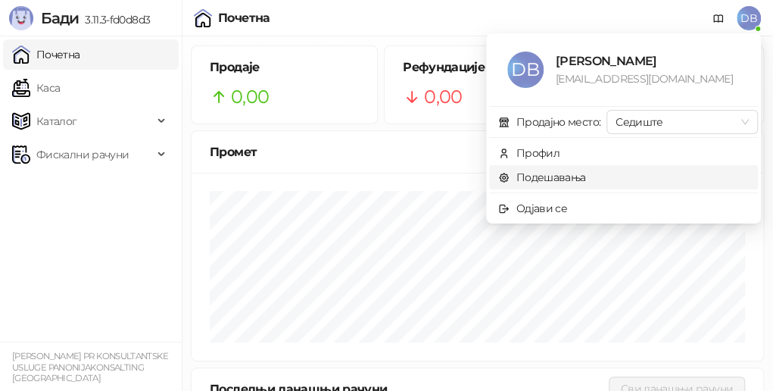
click at [558, 178] on link "Подешавања" at bounding box center [542, 177] width 88 height 14
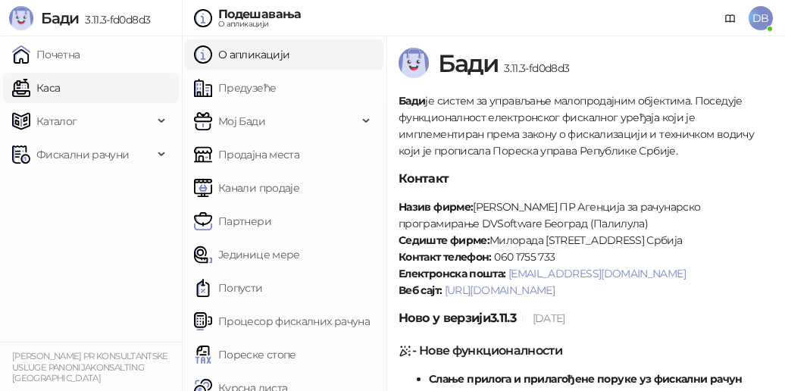
click at [60, 89] on link "Каса" at bounding box center [36, 88] width 48 height 30
